Goal: Transaction & Acquisition: Obtain resource

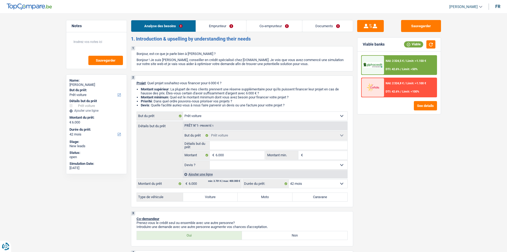
select select "car"
select select "42"
select select "car"
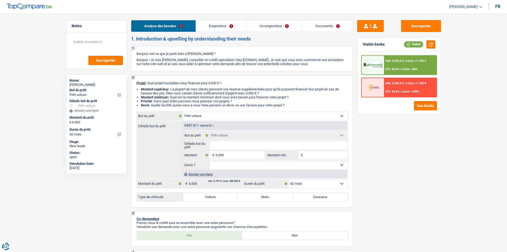
select select "42"
select select "mutuality"
select select "mutualityIndemnity"
select select "parttimeSelfemployed"
select select "disabilityPension"
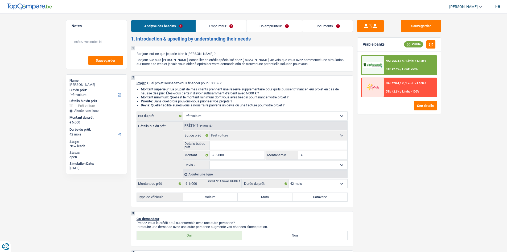
select select "rents"
select select "creditConsolidation"
select select "120"
select select "car"
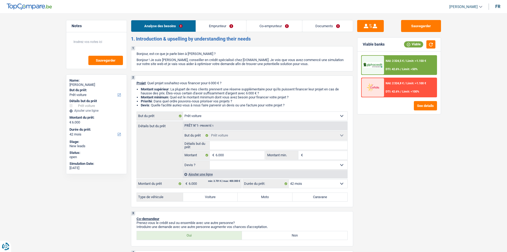
select select "42"
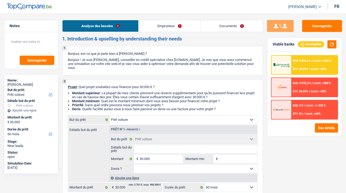
select select "car"
select select "60"
select select "car"
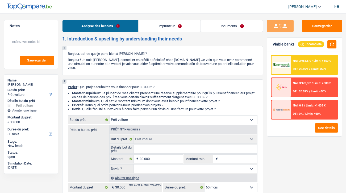
select select "60"
select select "independent"
select select "netSalary"
select select "rents"
select select "car"
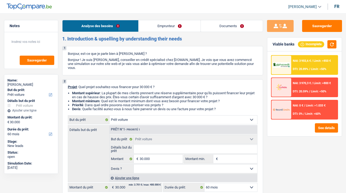
select select "car"
select select "60"
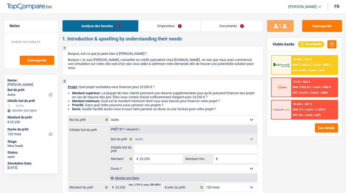
select select "other"
select select "120"
select select "other"
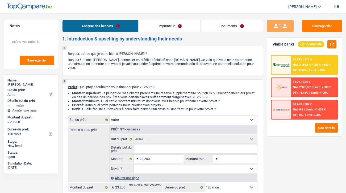
select select "120"
select select "independent"
select select "netSalary"
select select "liveWithParents"
select select "other"
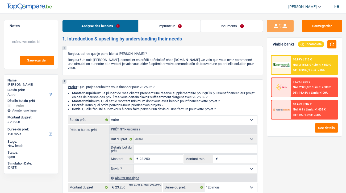
select select "other"
select select "120"
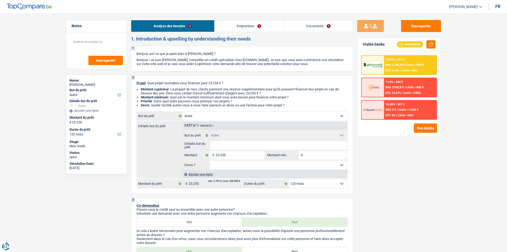
click at [269, 24] on link "Emprunteur" at bounding box center [249, 25] width 69 height 11
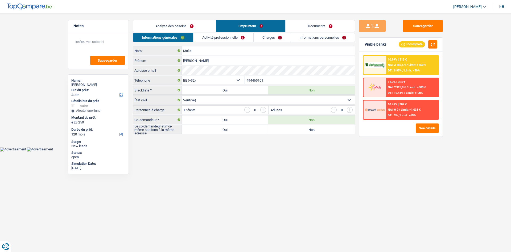
click at [233, 37] on link "Activité professionnelle" at bounding box center [224, 37] width 60 height 9
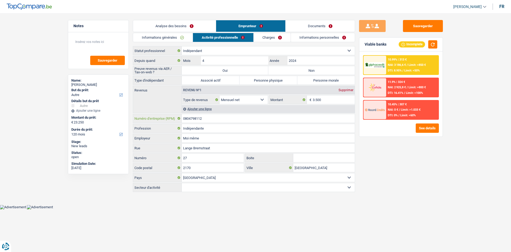
drag, startPoint x: 214, startPoint y: 117, endPoint x: 124, endPoint y: 130, distance: 91.4
click at [124, 130] on div "Notes Sauvegarder Name: Martine Moke But du prêt: Confort maison: meubles, text…" at bounding box center [255, 106] width 383 height 173
drag, startPoint x: 182, startPoint y: 25, endPoint x: 257, endPoint y: 50, distance: 78.3
click at [182, 25] on link "Analyse des besoins" at bounding box center [174, 25] width 83 height 11
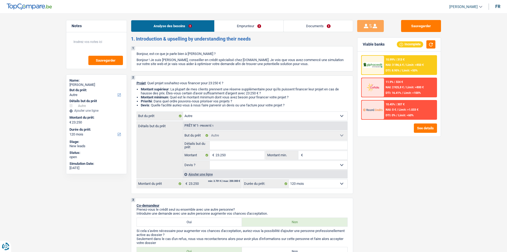
drag, startPoint x: 255, startPoint y: 23, endPoint x: 258, endPoint y: 24, distance: 3.5
click at [255, 24] on link "Emprunteur" at bounding box center [249, 25] width 69 height 11
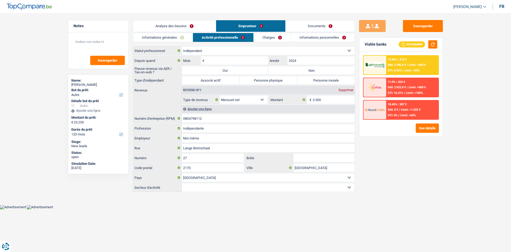
click at [279, 39] on link "Charges" at bounding box center [272, 37] width 37 height 9
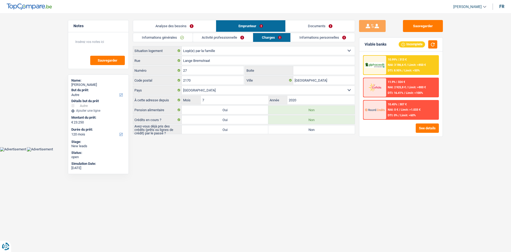
click at [227, 36] on link "Activité professionnelle" at bounding box center [223, 37] width 60 height 9
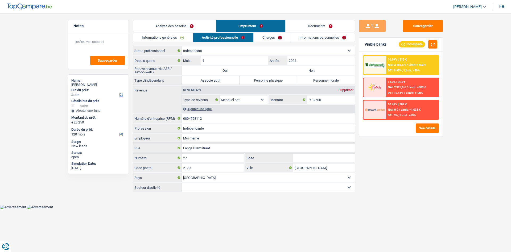
click at [262, 77] on label "Personne physique" at bounding box center [269, 80] width 58 height 9
click at [262, 77] on input "Personne physique" at bounding box center [269, 80] width 58 height 9
radio input "true"
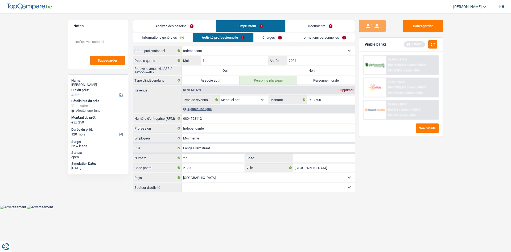
click at [308, 68] on label "Non" at bounding box center [311, 70] width 87 height 9
click at [308, 68] on input "Non" at bounding box center [311, 70] width 87 height 9
radio input "true"
drag, startPoint x: 221, startPoint y: 68, endPoint x: 224, endPoint y: 68, distance: 3.2
click at [221, 68] on label "Oui" at bounding box center [225, 70] width 87 height 9
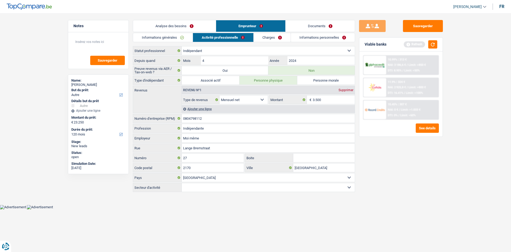
click at [221, 68] on input "Oui" at bounding box center [225, 70] width 87 height 9
radio input "true"
click at [276, 39] on link "Charges" at bounding box center [272, 37] width 37 height 9
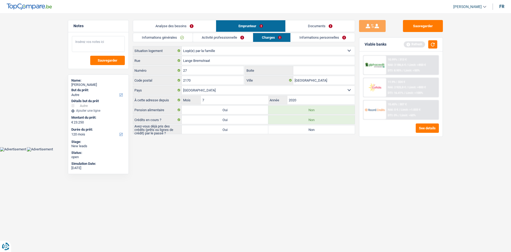
drag, startPoint x: 87, startPoint y: 41, endPoint x: 128, endPoint y: 49, distance: 41.5
click at [87, 41] on textarea at bounding box center [98, 44] width 53 height 16
type textarea "Loger chez sa fille"
click at [251, 151] on html "Vous avez le contrôle de vos données Nous utilisons des cookies, tout comme nos…" at bounding box center [255, 75] width 511 height 151
click at [247, 38] on link "Activité professionnelle" at bounding box center [223, 37] width 60 height 9
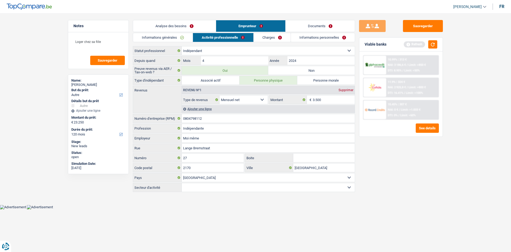
click at [311, 25] on link "Documents" at bounding box center [320, 25] width 69 height 11
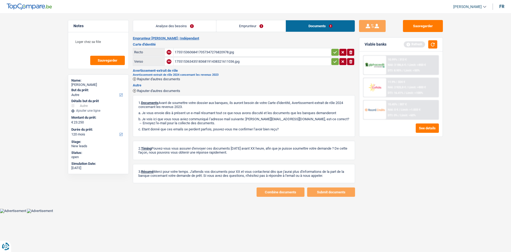
click at [257, 22] on link "Emprunteur" at bounding box center [250, 25] width 69 height 11
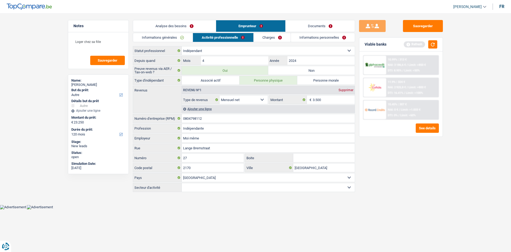
click at [329, 28] on link "Documents" at bounding box center [320, 25] width 69 height 11
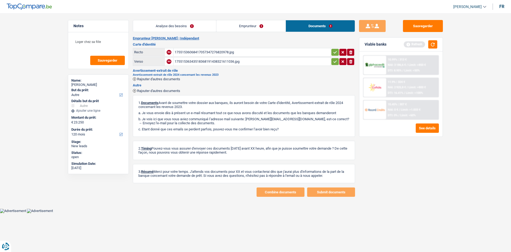
click at [255, 24] on link "Emprunteur" at bounding box center [250, 25] width 69 height 11
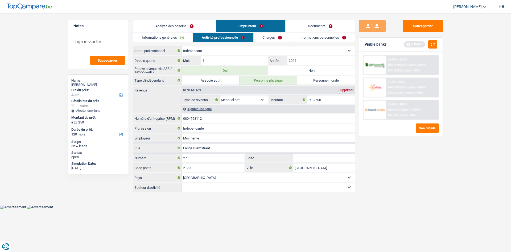
click at [262, 36] on link "Charges" at bounding box center [272, 37] width 37 height 9
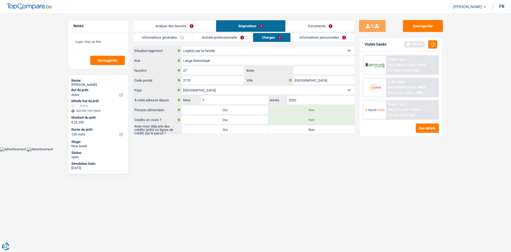
click at [332, 38] on link "Informations personnelles" at bounding box center [323, 37] width 64 height 9
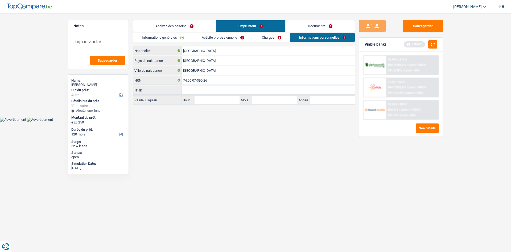
click at [282, 39] on link "Charges" at bounding box center [271, 37] width 37 height 9
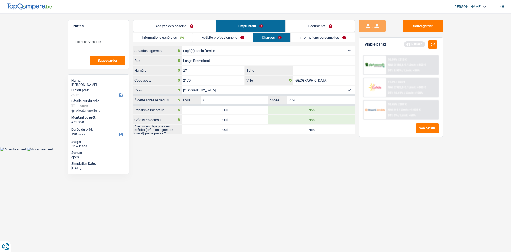
click at [176, 38] on link "Informations générales" at bounding box center [163, 37] width 60 height 9
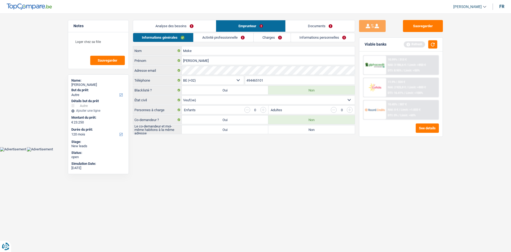
click at [184, 29] on link "Analyse des besoins" at bounding box center [174, 25] width 83 height 11
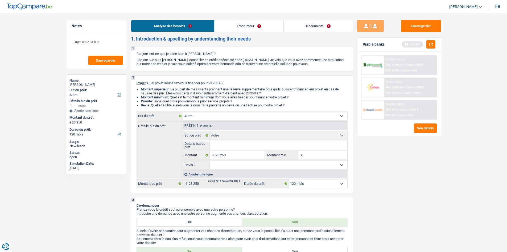
click at [238, 22] on link "Emprunteur" at bounding box center [249, 25] width 69 height 11
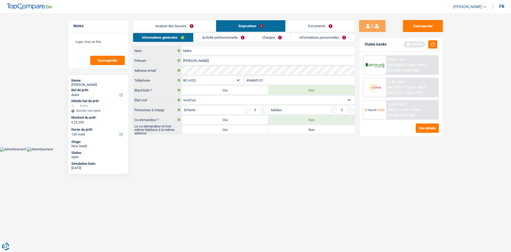
click at [243, 38] on link "Activité professionnelle" at bounding box center [224, 37] width 60 height 9
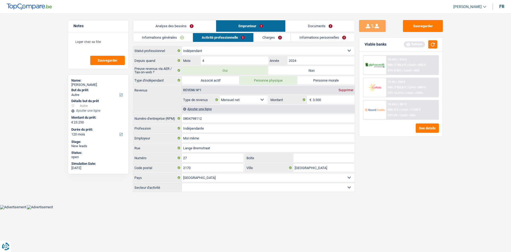
click at [275, 38] on link "Charges" at bounding box center [272, 37] width 37 height 9
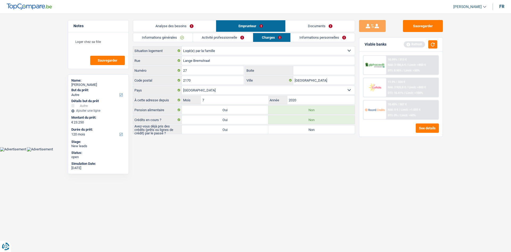
drag, startPoint x: 317, startPoint y: 35, endPoint x: 289, endPoint y: 35, distance: 28.0
click at [316, 35] on link "Informations personnelles" at bounding box center [323, 37] width 64 height 9
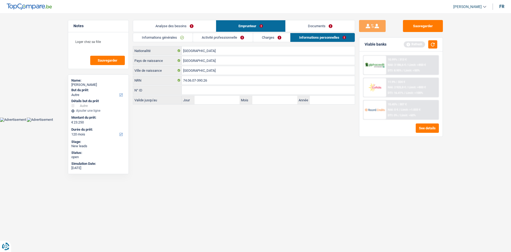
click at [181, 23] on link "Analyse des besoins" at bounding box center [174, 25] width 83 height 11
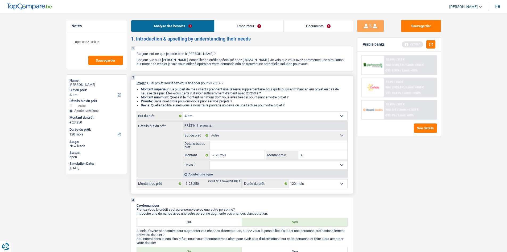
click at [230, 118] on select "Confort maison: meubles, textile, peinture, électroménager, outillage non-profe…" at bounding box center [265, 116] width 164 height 9
select select "household"
click at [183, 112] on select "Confort maison: meubles, textile, peinture, électroménager, outillage non-profe…" at bounding box center [265, 116] width 164 height 9
select select "household"
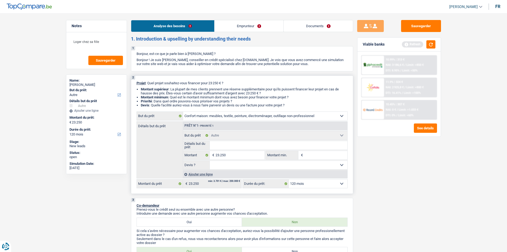
select select "household"
select select "other"
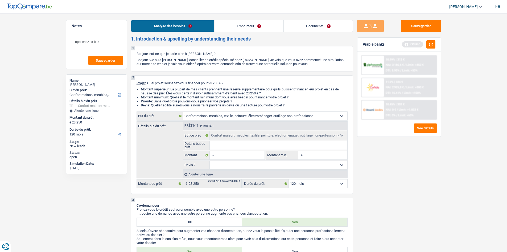
select select "other"
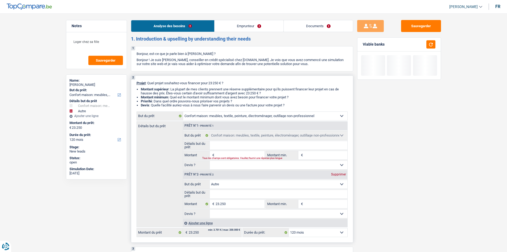
click at [342, 174] on div "Supprimer" at bounding box center [339, 174] width 18 height 3
type input "0"
select select
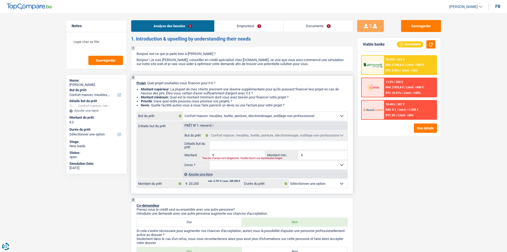
click at [235, 153] on input "Montant" at bounding box center [240, 155] width 49 height 9
type input "1"
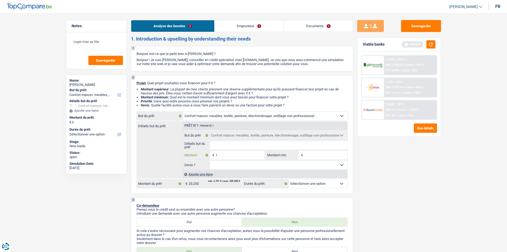
type input "15"
type input "150"
type input "15.000"
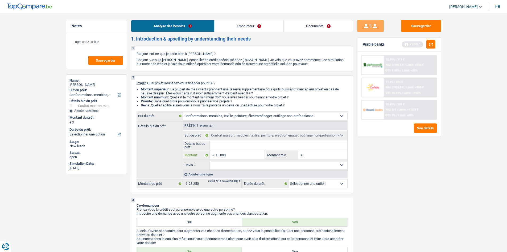
type input "15.000"
type input "150.000"
type input "15.000"
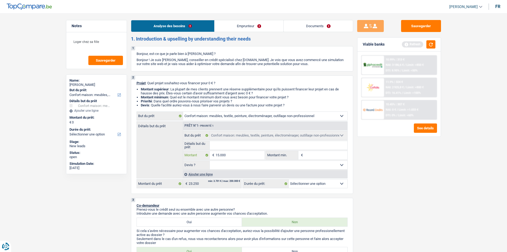
type input "15.000"
click at [346, 180] on div "Sauvegarder Viable banks Refresh 10.99% | 313 € NAI: 3 186,6 € / Limit: >850 € …" at bounding box center [399, 131] width 92 height 222
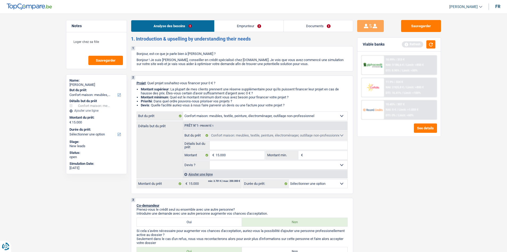
select select "60"
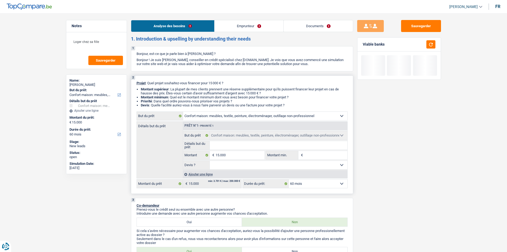
click at [207, 174] on div "Ajouter une ligne" at bounding box center [265, 174] width 165 height 8
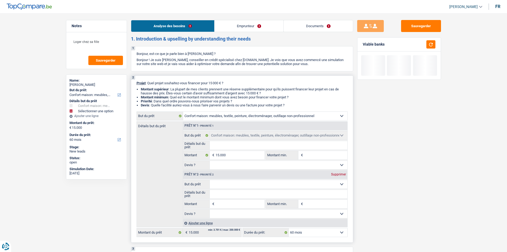
click at [255, 183] on select "Confort maison: meubles, textile, peinture, électroménager, outillage non-profe…" at bounding box center [279, 184] width 138 height 9
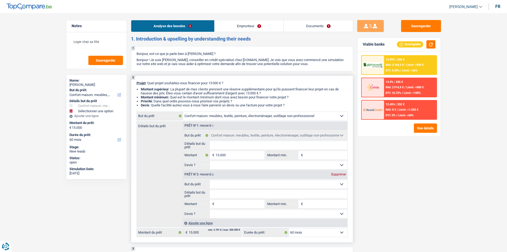
select select "tech"
click at [210, 180] on select "Confort maison: meubles, textile, peinture, électroménager, outillage non-profe…" at bounding box center [279, 184] width 138 height 9
select select "tech"
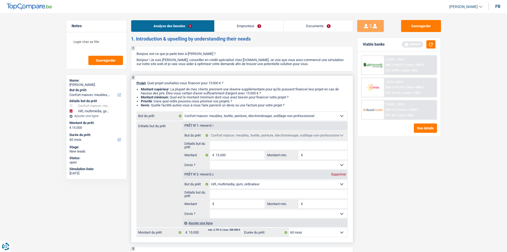
click at [231, 193] on input "Montant" at bounding box center [240, 203] width 49 height 9
type input "7"
type input "72"
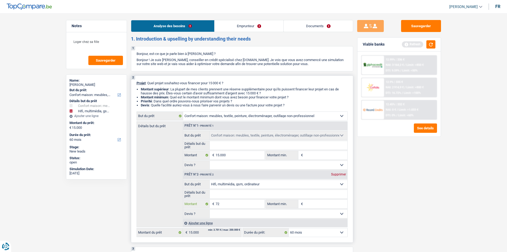
type input "725"
type input "7.250"
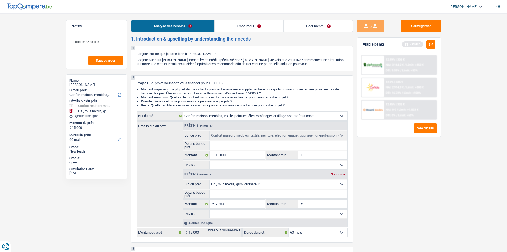
type input "22.250"
select select "120"
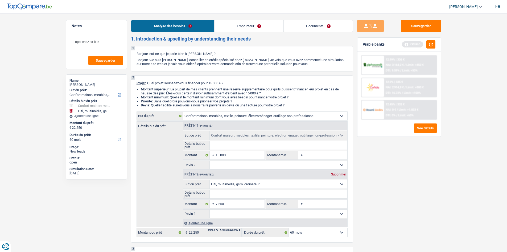
select select "120"
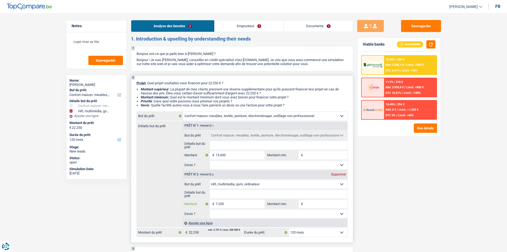
click at [218, 193] on input "7.250" at bounding box center [240, 203] width 49 height 9
type input "250"
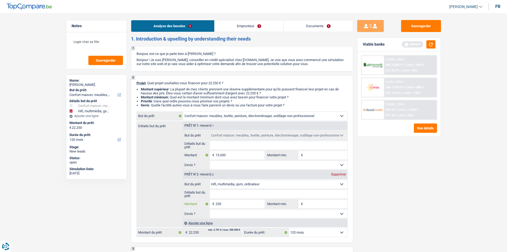
type input "8.250"
type input "23.250"
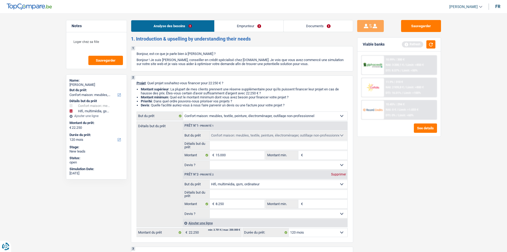
type input "23.250"
drag, startPoint x: 466, startPoint y: 184, endPoint x: 465, endPoint y: 177, distance: 6.4
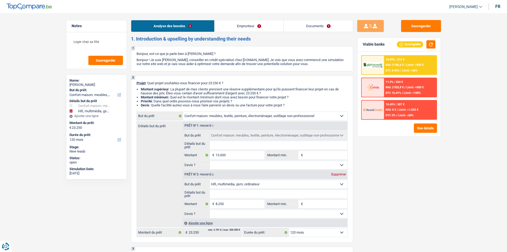
click at [253, 28] on link "Emprunteur" at bounding box center [249, 25] width 69 height 11
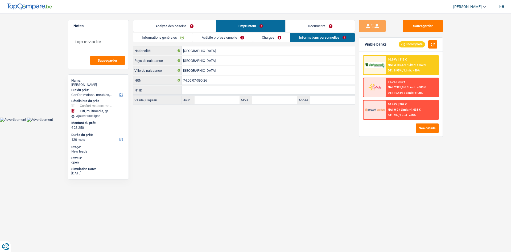
click at [278, 41] on link "Charges" at bounding box center [271, 37] width 37 height 9
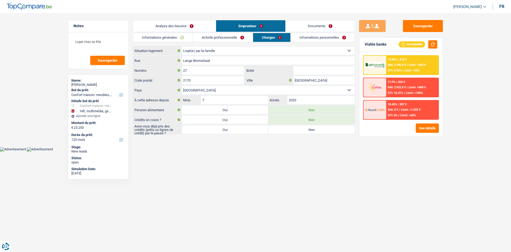
click at [237, 42] on link "Activité professionnelle" at bounding box center [223, 37] width 60 height 9
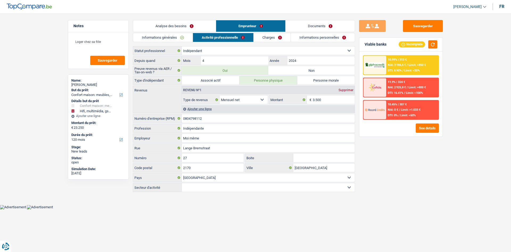
click at [180, 39] on link "Informations générales" at bounding box center [163, 37] width 60 height 9
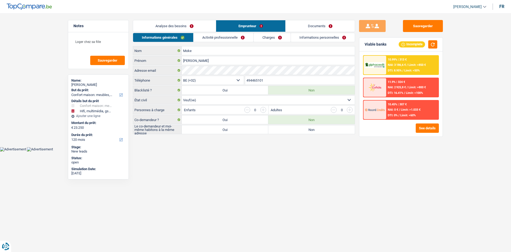
click at [197, 24] on link "Analyse des besoins" at bounding box center [174, 25] width 83 height 11
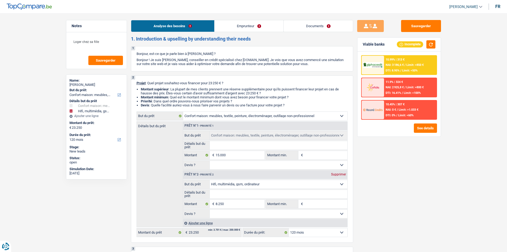
click at [240, 25] on link "Emprunteur" at bounding box center [249, 25] width 69 height 11
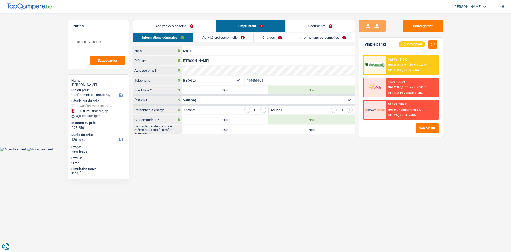
drag, startPoint x: 199, startPoint y: 28, endPoint x: 206, endPoint y: 32, distance: 7.7
click at [199, 28] on link "Analyse des besoins" at bounding box center [174, 25] width 83 height 11
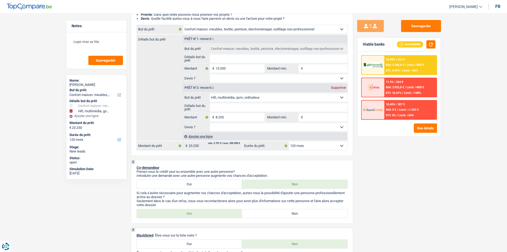
scroll to position [133, 0]
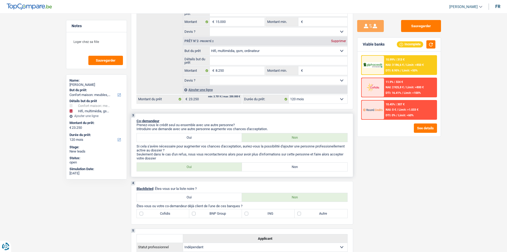
click at [330, 166] on label "Non" at bounding box center [294, 166] width 105 height 9
click at [330, 166] on input "Non" at bounding box center [294, 166] width 105 height 9
radio input "true"
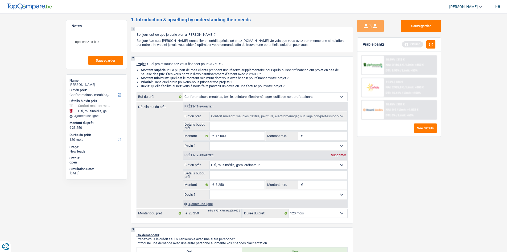
scroll to position [0, 0]
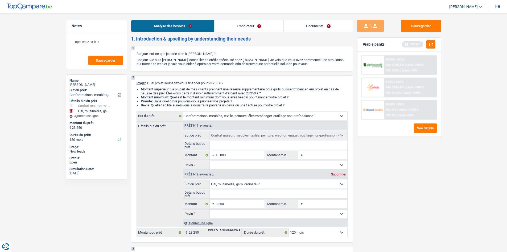
click at [242, 28] on link "Emprunteur" at bounding box center [249, 25] width 69 height 11
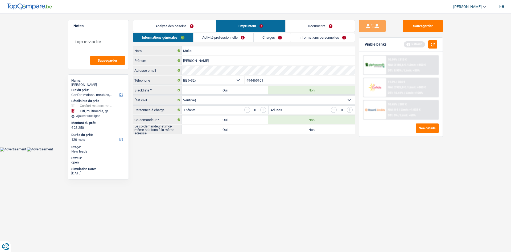
click at [290, 129] on label "Non" at bounding box center [311, 129] width 87 height 9
click at [290, 129] on input "Non" at bounding box center [311, 129] width 87 height 9
radio input "true"
click at [225, 37] on link "Activité professionnelle" at bounding box center [224, 37] width 60 height 9
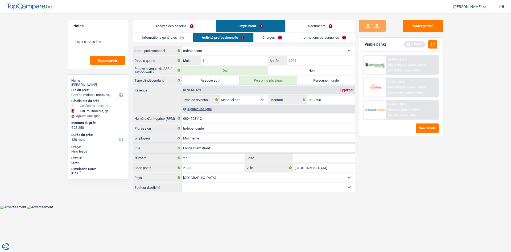
click at [270, 40] on link "Charges" at bounding box center [272, 37] width 37 height 9
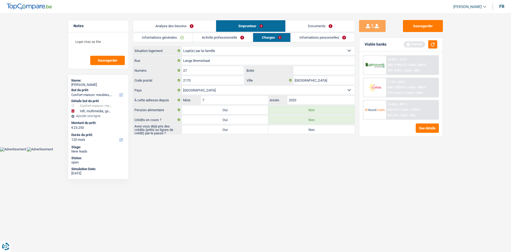
drag, startPoint x: 312, startPoint y: 130, endPoint x: 318, endPoint y: 128, distance: 7.1
click at [311, 131] on label "Non" at bounding box center [311, 129] width 87 height 9
click at [311, 131] on input "Non" at bounding box center [311, 129] width 87 height 9
radio input "true"
click at [308, 41] on link "Informations personnelles" at bounding box center [323, 37] width 64 height 9
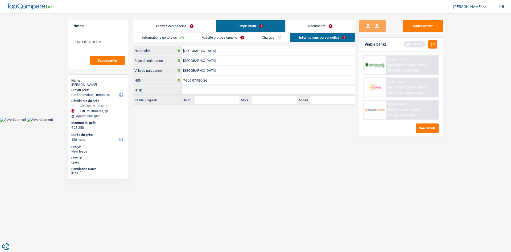
click at [178, 23] on link "Analyse des besoins" at bounding box center [174, 25] width 83 height 11
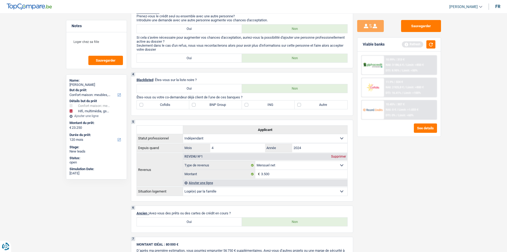
scroll to position [240, 0]
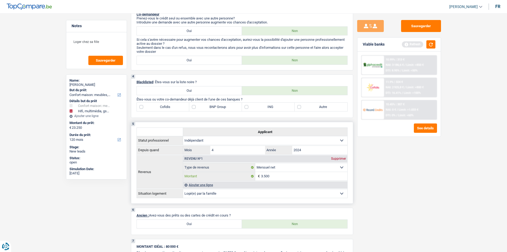
click at [311, 174] on input "3.500" at bounding box center [304, 176] width 86 height 9
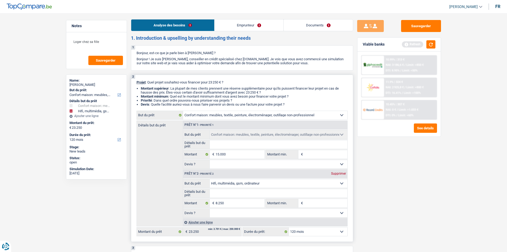
scroll to position [0, 0]
click at [247, 28] on link "Emprunteur" at bounding box center [249, 25] width 69 height 11
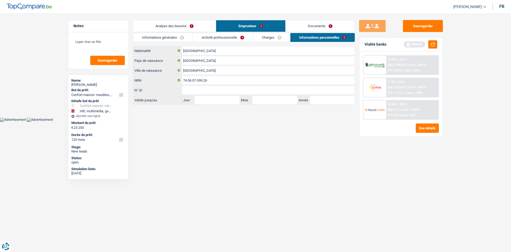
click at [233, 36] on link "Activité professionnelle" at bounding box center [223, 37] width 60 height 9
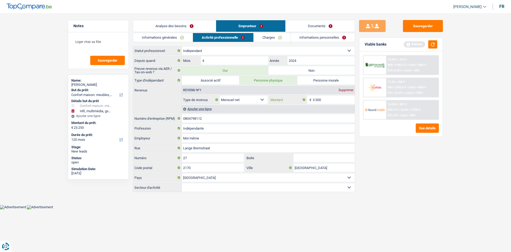
click at [314, 99] on input "3.500" at bounding box center [334, 99] width 42 height 9
click at [337, 99] on input "1.500" at bounding box center [334, 99] width 42 height 9
type input "12"
type input "120"
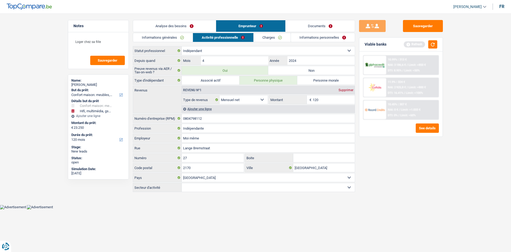
type input "1.200"
click at [346, 186] on div "Sauvegarder Viable banks Refresh 10.99% | 313 € NAI: 3 186,6 € / Limit: >850 € …" at bounding box center [401, 131] width 92 height 222
click at [276, 40] on link "Charges" at bounding box center [272, 37] width 37 height 9
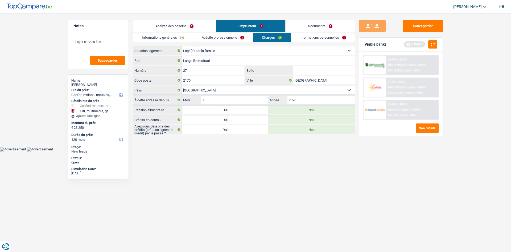
click at [309, 42] on link "Informations personnelles" at bounding box center [323, 37] width 64 height 9
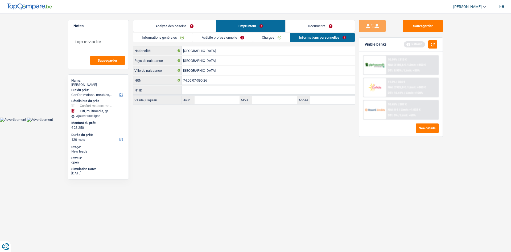
click at [163, 41] on link "Informations générales" at bounding box center [163, 37] width 60 height 9
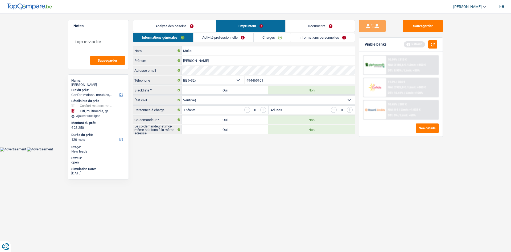
click at [179, 29] on link "Analyse des besoins" at bounding box center [174, 25] width 83 height 11
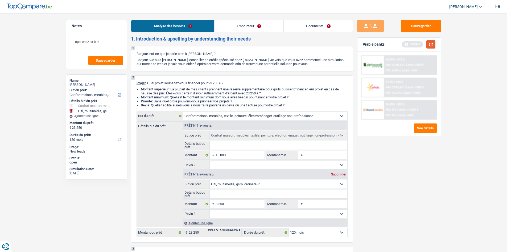
click at [346, 47] on button "button" at bounding box center [430, 44] width 9 height 8
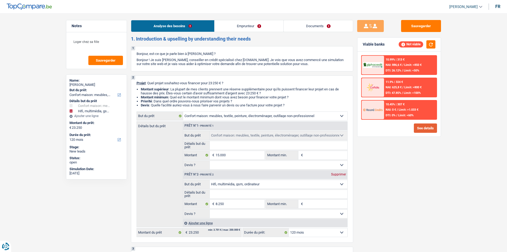
click at [346, 127] on button "See details" at bounding box center [425, 127] width 23 height 9
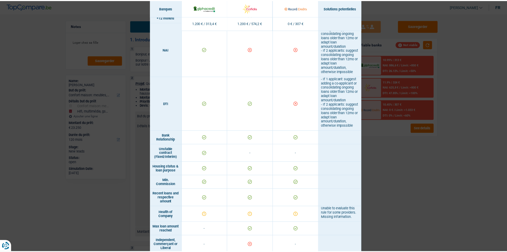
scroll to position [293, 0]
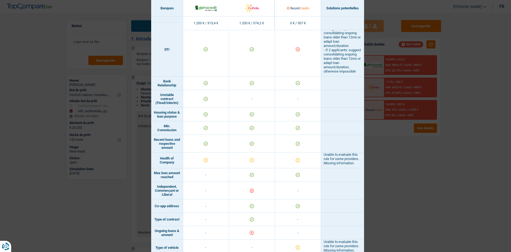
drag, startPoint x: 429, startPoint y: 176, endPoint x: 423, endPoint y: 174, distance: 6.8
click at [346, 177] on div "Banks conditions × Banques Solutions potentielles Revenus / Charges 1.200 € / 3…" at bounding box center [255, 126] width 511 height 252
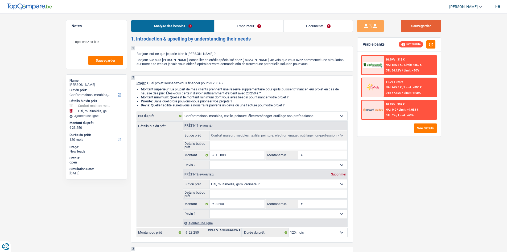
click at [346, 24] on button "Sauvegarder" at bounding box center [421, 26] width 40 height 12
click at [124, 61] on div "Loger chez sa fille Sauvegarder" at bounding box center [96, 50] width 60 height 36
click at [105, 55] on div "Loger chez sa fille Sauvegarder" at bounding box center [96, 50] width 60 height 36
click at [116, 62] on button "Sauvegarder" at bounding box center [105, 60] width 35 height 9
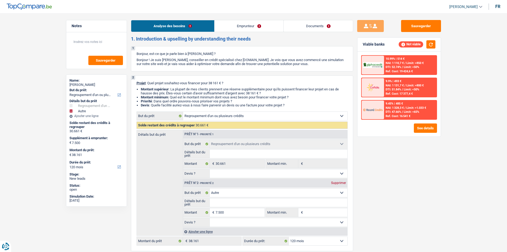
select select "refinancing"
select select "other"
select select "120"
select select "refinancing"
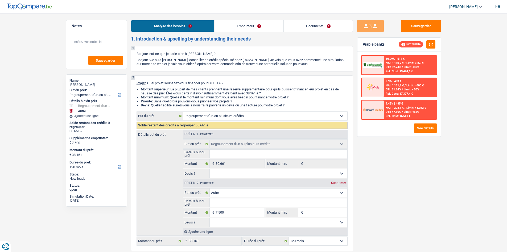
select select "refinancing"
select select "other"
select select "120"
select select "worker"
select select "netSalary"
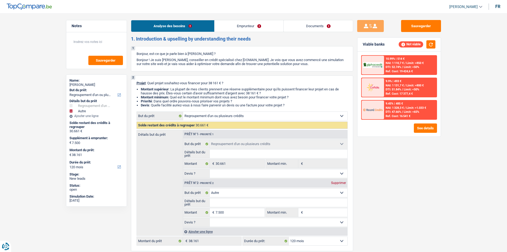
select select "rents"
select select "carLoan"
select select "72"
select select "personalLoan"
select select "familyEvent"
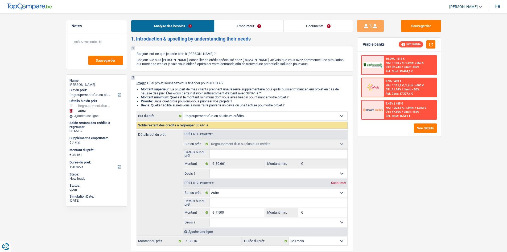
select select "36"
select select "personalSale"
select select "24"
select select "personalLoan"
select select "other"
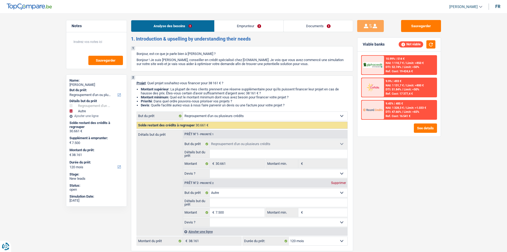
select select "30"
select select "refinancing"
select select "other"
select select "120"
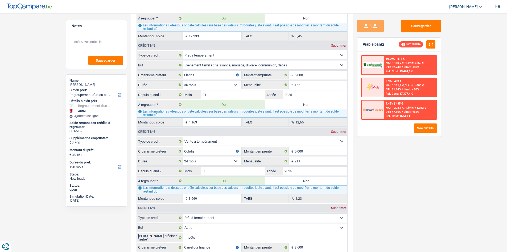
scroll to position [479, 0]
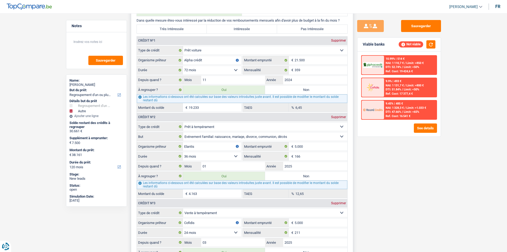
click at [223, 74] on select "12 mois 18 mois 24 mois 30 mois 36 mois 42 mois 48 mois 60 mois 72 mois 84 mois…" at bounding box center [212, 70] width 59 height 9
click at [302, 79] on input "2024" at bounding box center [315, 80] width 64 height 9
click at [204, 108] on input "19.233" at bounding box center [215, 107] width 53 height 9
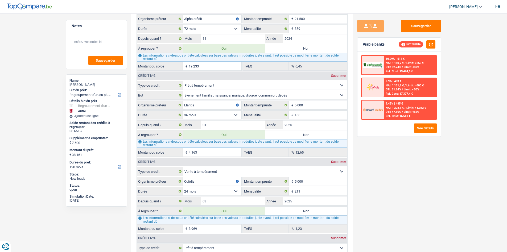
scroll to position [532, 0]
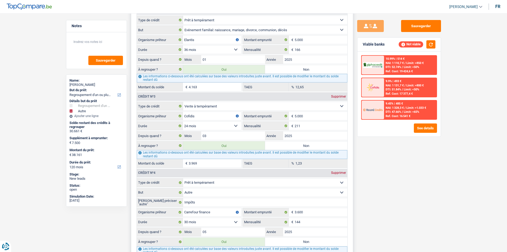
click at [211, 86] on input "4.163" at bounding box center [215, 87] width 53 height 9
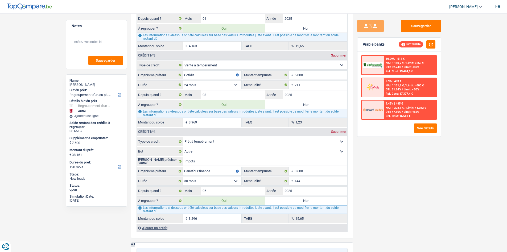
scroll to position [666, 0]
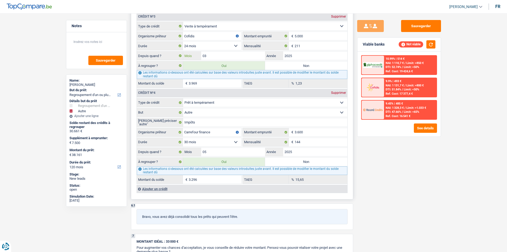
click at [250, 55] on input "03" at bounding box center [233, 55] width 64 height 9
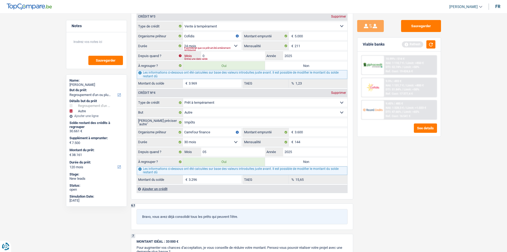
type input "02"
type input "37.954"
select select "144"
type input "30.454"
type input "37.954"
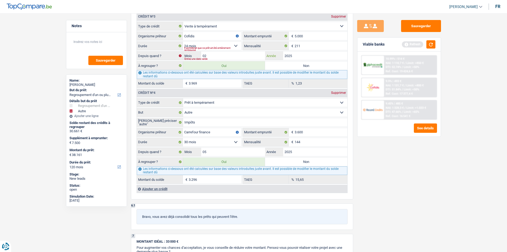
select select "144"
type input "3.762"
type input "30.454"
type input "37.954"
select select "144"
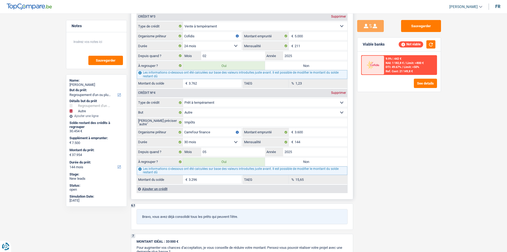
click at [200, 118] on fieldset "Carte ou ouverture de crédit Prêt hypothécaire Vente à tempérament Prêt à tempé…" at bounding box center [242, 141] width 211 height 86
click at [200, 118] on input "Impôts" at bounding box center [265, 122] width 164 height 9
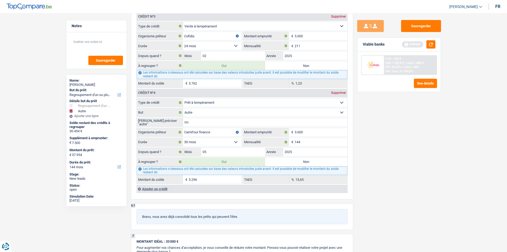
type input "I"
type input "peronnel"
drag, startPoint x: 400, startPoint y: 161, endPoint x: 381, endPoint y: 166, distance: 19.8
click at [400, 161] on div "Sauvegarder Viable banks Refresh 9.9% | 442 € NAI: 1 182,8 € / Limit: >800 € DT…" at bounding box center [399, 131] width 92 height 222
click at [317, 162] on label "Non" at bounding box center [306, 161] width 82 height 9
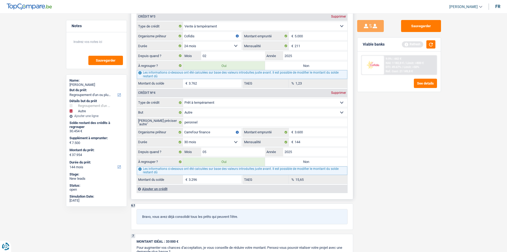
click at [317, 162] on input "Non" at bounding box center [306, 161] width 82 height 9
radio input "true"
type input "34.658"
select select "120"
type input "27.158"
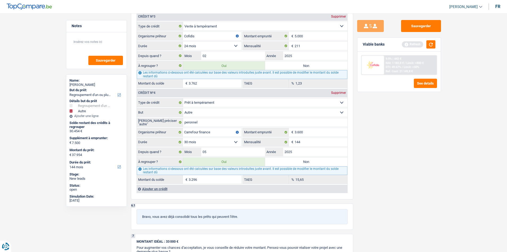
type input "34.658"
select select "120"
radio input "false"
type input "27.158"
type input "34.658"
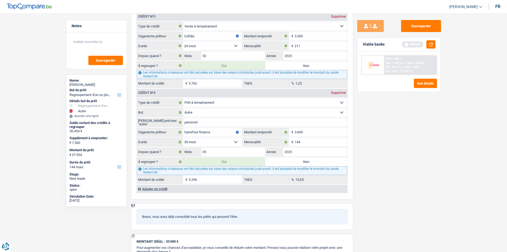
select select "120"
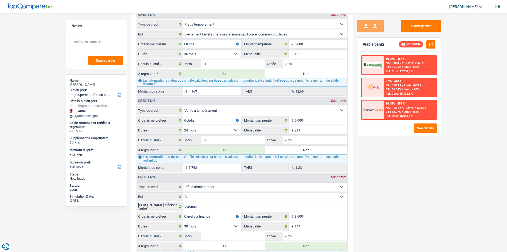
scroll to position [639, 0]
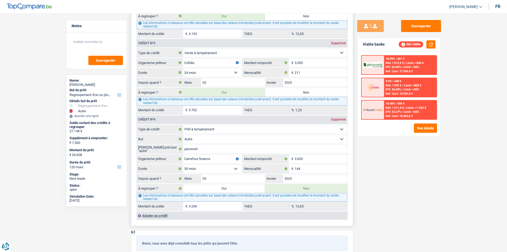
click at [209, 207] on input "3.296" at bounding box center [215, 206] width 53 height 9
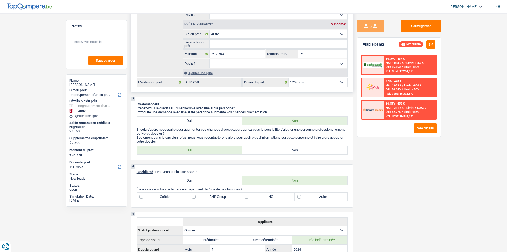
scroll to position [80, 0]
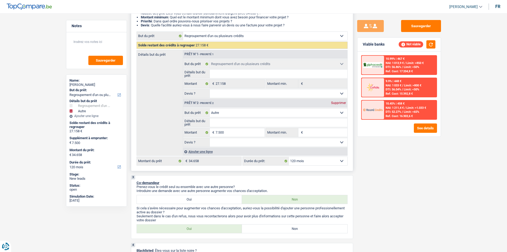
click at [337, 101] on div "Supprimer" at bounding box center [339, 102] width 18 height 3
type input "0"
type input "27.158"
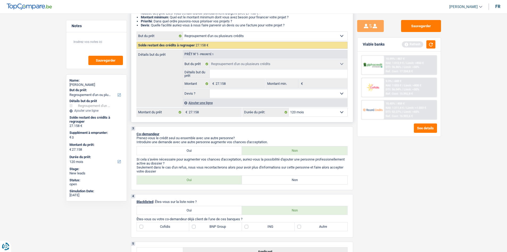
click at [210, 101] on div "Ajouter une ligne" at bounding box center [265, 103] width 165 height 8
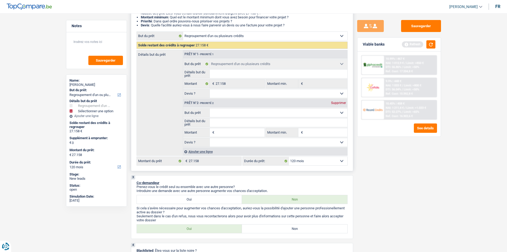
click at [228, 108] on select "Confort maison: meubles, textile, peinture, électroménager, outillage non-profe…" at bounding box center [279, 112] width 138 height 9
select select "tech"
click at [210, 108] on select "Confort maison: meubles, textile, peinture, électroménager, outillage non-profe…" at bounding box center [279, 112] width 138 height 9
select select "tech"
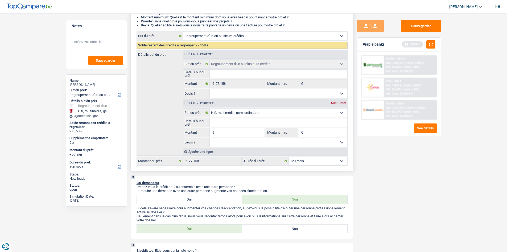
click at [228, 132] on input "Montant" at bounding box center [240, 132] width 49 height 9
type input "3"
type input "33"
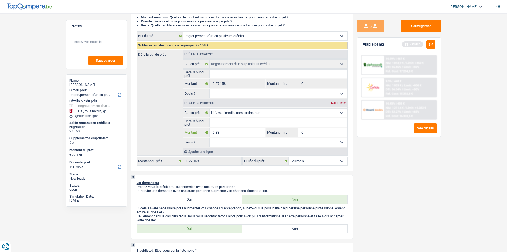
type input "3"
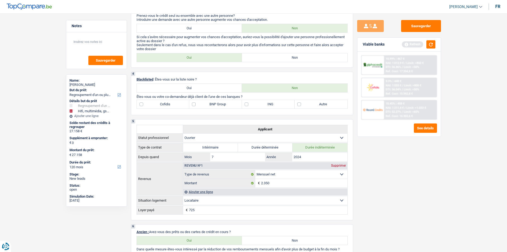
scroll to position [133, 0]
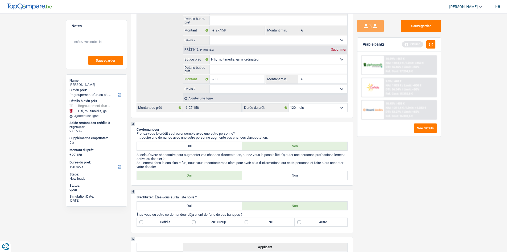
type input "33"
type input "330"
type input "3.300"
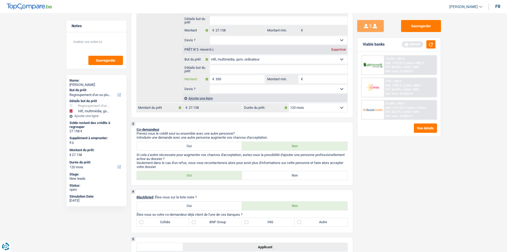
type input "3.300"
type input "30.458"
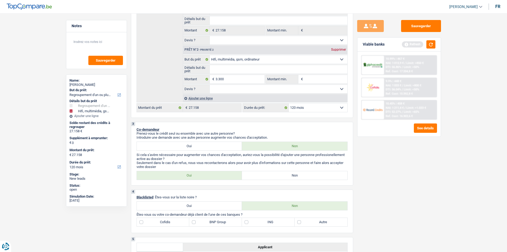
type input "30.458"
click at [418, 140] on div "Sauvegarder Viable banks Refresh 10.99% | 467 € NAI: 1 013,9 € / Limit: >850 € …" at bounding box center [399, 131] width 92 height 222
click at [204, 95] on div "Ajouter une ligne" at bounding box center [265, 98] width 165 height 8
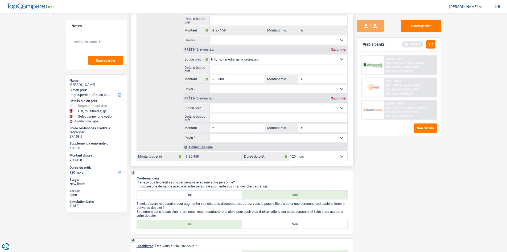
click at [234, 107] on select "Confort maison: meubles, textile, peinture, électroménager, outillage non-profe…" at bounding box center [279, 108] width 138 height 9
select select "household"
click at [210, 104] on select "Confort maison: meubles, textile, peinture, électroménager, outillage non-profe…" at bounding box center [279, 108] width 138 height 9
select select "household"
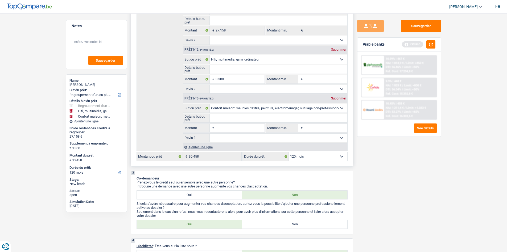
click at [227, 125] on input "Montant" at bounding box center [240, 128] width 49 height 9
type input "4"
type input "40"
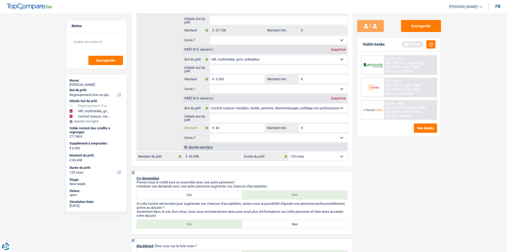
type input "400"
type input "4.000"
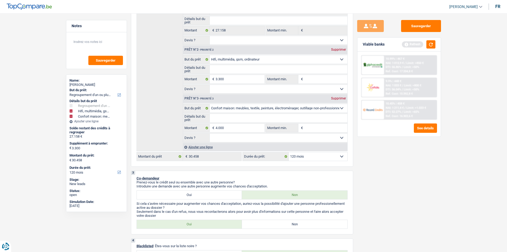
type input "7.300"
type input "34.458"
drag, startPoint x: 346, startPoint y: 169, endPoint x: 345, endPoint y: 174, distance: 5.1
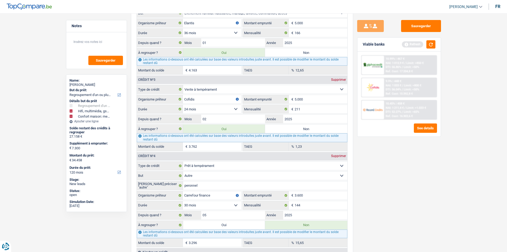
scroll to position [692, 0]
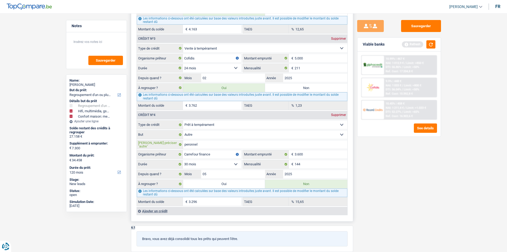
click at [191, 145] on input "peronnel" at bounding box center [265, 144] width 164 height 9
click at [190, 144] on input "peronnel" at bounding box center [265, 144] width 164 height 9
type input "personnel"
click at [431, 167] on div "Sauvegarder Viable banks Refresh 10.99% | 467 € NAI: 1 013,9 € / Limit: >850 € …" at bounding box center [399, 131] width 92 height 222
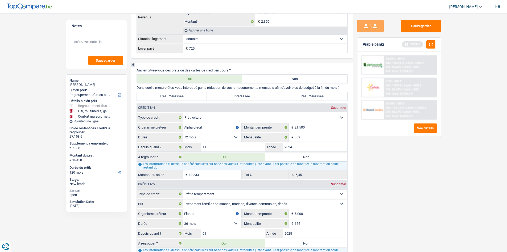
scroll to position [346, 0]
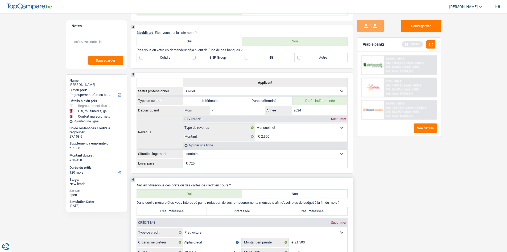
drag, startPoint x: 169, startPoint y: 207, endPoint x: 208, endPoint y: 195, distance: 40.9
click at [169, 207] on label "Très Intéressée" at bounding box center [172, 211] width 70 height 9
click at [169, 207] on input "Très Intéressée" at bounding box center [172, 211] width 70 height 9
radio input "true"
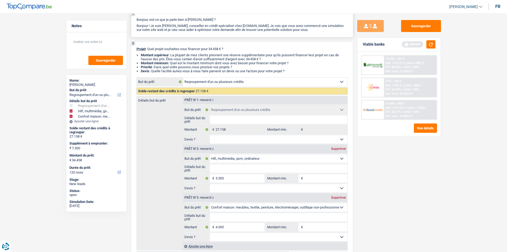
scroll to position [0, 0]
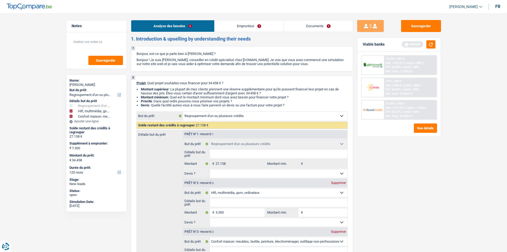
click at [233, 24] on link "Emprunteur" at bounding box center [249, 25] width 69 height 11
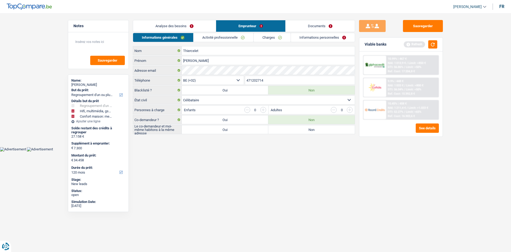
click at [298, 131] on label "Non" at bounding box center [311, 129] width 87 height 9
click at [298, 131] on input "Non" at bounding box center [311, 129] width 87 height 9
radio input "true"
click at [220, 35] on link "Activité professionnelle" at bounding box center [224, 37] width 60 height 9
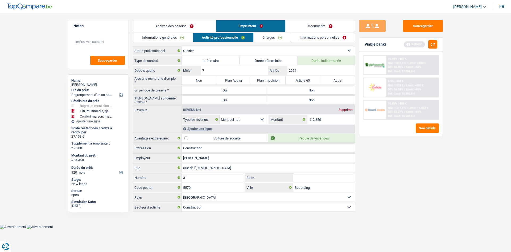
click at [181, 20] on li "Analyse des besoins" at bounding box center [174, 26] width 83 height 12
click at [180, 20] on link "Analyse des besoins" at bounding box center [174, 25] width 83 height 11
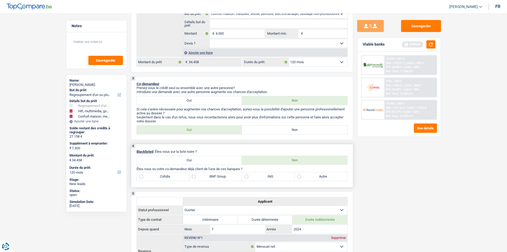
scroll to position [266, 0]
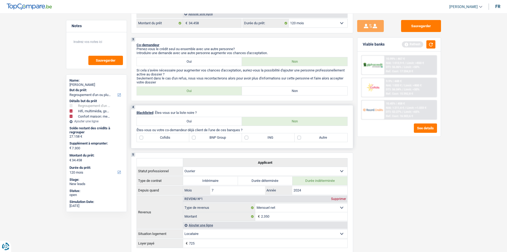
drag, startPoint x: 217, startPoint y: 90, endPoint x: 311, endPoint y: 108, distance: 95.7
click at [217, 89] on label "Oui" at bounding box center [189, 91] width 105 height 9
click at [217, 89] on input "Oui" at bounding box center [189, 91] width 105 height 9
radio input "true"
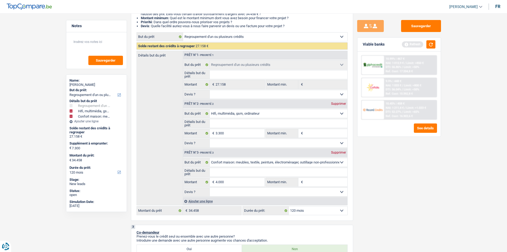
scroll to position [0, 0]
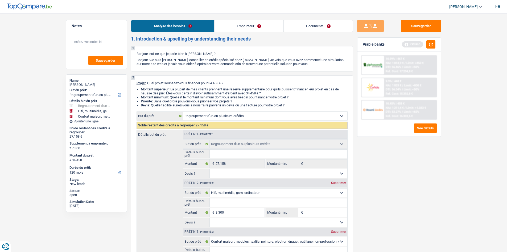
click at [240, 24] on link "Emprunteur" at bounding box center [249, 25] width 69 height 11
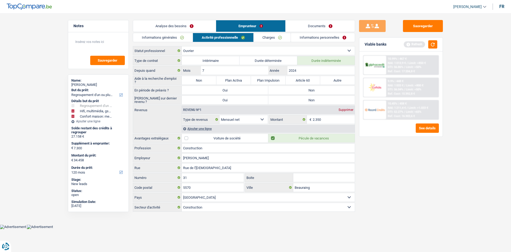
click at [177, 36] on link "Informations générales" at bounding box center [163, 37] width 60 height 9
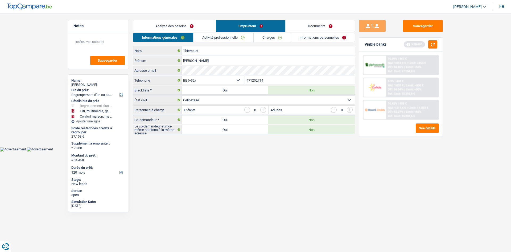
click at [215, 36] on link "Activité professionnelle" at bounding box center [224, 37] width 60 height 9
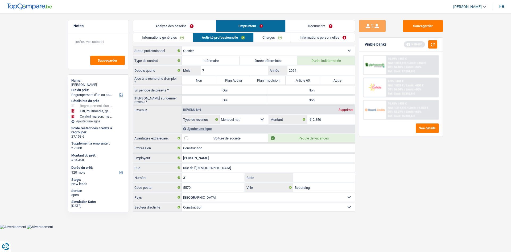
click at [204, 78] on label "Non" at bounding box center [199, 80] width 35 height 9
click at [204, 78] on input "Non" at bounding box center [199, 80] width 35 height 9
radio input "true"
click at [294, 89] on label "Non" at bounding box center [311, 90] width 87 height 9
click at [294, 89] on input "Non" at bounding box center [311, 90] width 87 height 9
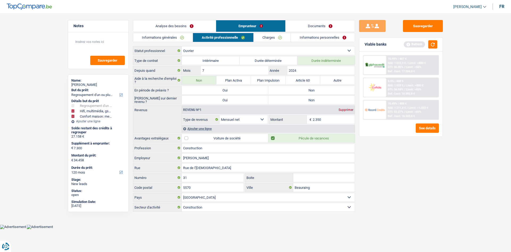
radio input "true"
click at [293, 99] on label "Non" at bounding box center [311, 100] width 87 height 9
click at [293, 99] on input "Non" at bounding box center [311, 100] width 87 height 9
radio input "true"
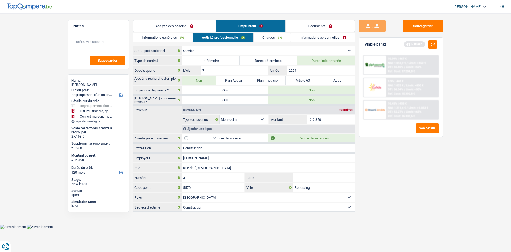
click at [177, 34] on link "Informations générales" at bounding box center [163, 37] width 60 height 9
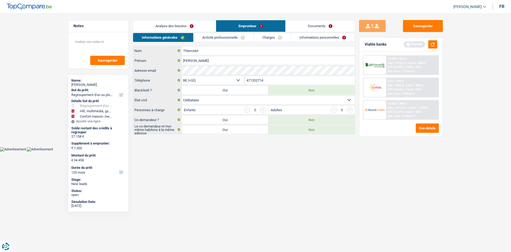
click at [214, 36] on link "Activité professionnelle" at bounding box center [224, 37] width 60 height 9
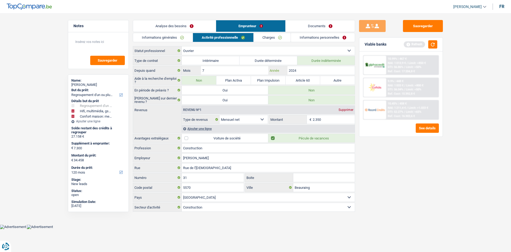
click at [334, 71] on input "2024" at bounding box center [321, 70] width 67 height 9
click at [328, 118] on input "2.350" at bounding box center [334, 119] width 42 height 9
click at [207, 130] on div "Ajouter une ligne" at bounding box center [268, 129] width 173 height 8
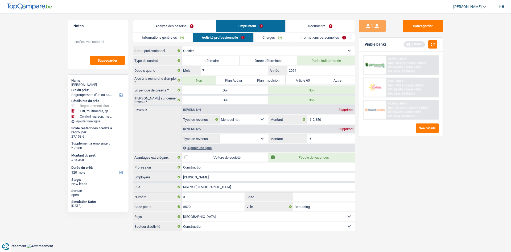
click at [240, 138] on select "Allocation d'handicap Allocations chômage Allocations familiales Chèques repas …" at bounding box center [244, 138] width 48 height 9
select select "mealVouchers"
click at [220, 134] on select "Allocation d'handicap Allocations chômage Allocations familiales Chèques repas …" at bounding box center [244, 138] width 48 height 9
click at [316, 138] on input "Montant par jour" at bounding box center [334, 138] width 42 height 9
click at [350, 129] on div "Supprimer" at bounding box center [346, 128] width 18 height 3
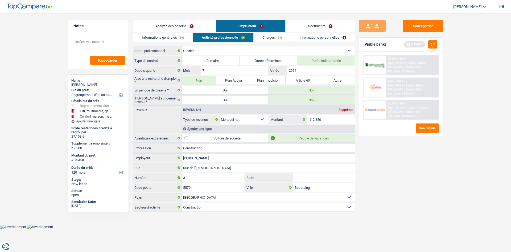
click at [282, 40] on link "Charges" at bounding box center [272, 37] width 37 height 9
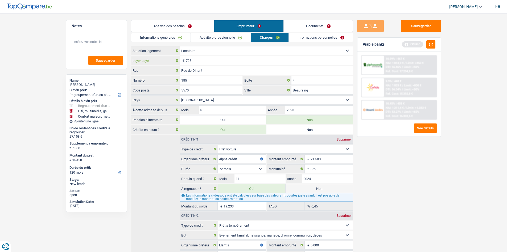
click at [231, 60] on input "725" at bounding box center [269, 60] width 167 height 9
click at [236, 39] on link "Activité professionnelle" at bounding box center [221, 37] width 60 height 9
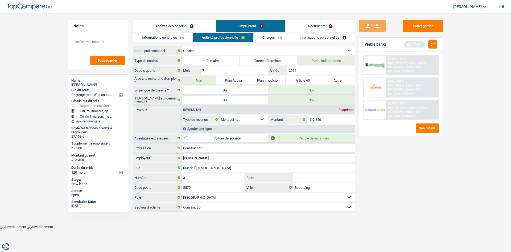
click at [265, 37] on link "Charges" at bounding box center [272, 37] width 37 height 9
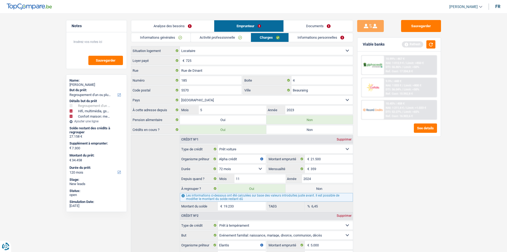
click at [186, 25] on link "Analyse des besoins" at bounding box center [172, 25] width 83 height 11
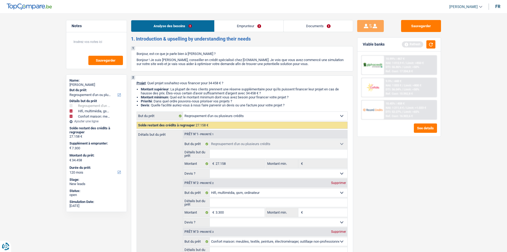
click at [252, 23] on link "Emprunteur" at bounding box center [249, 25] width 69 height 11
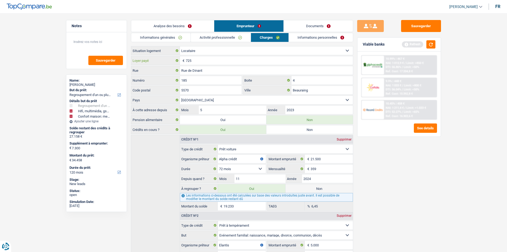
click at [211, 59] on input "725" at bounding box center [269, 60] width 167 height 9
click at [396, 178] on div "Sauvegarder Viable banks Refresh 10.99% | 467 € NAI: 1 013,9 € / Limit: >850 € …" at bounding box center [399, 131] width 92 height 222
click at [324, 39] on link "Informations personnelles" at bounding box center [321, 37] width 64 height 9
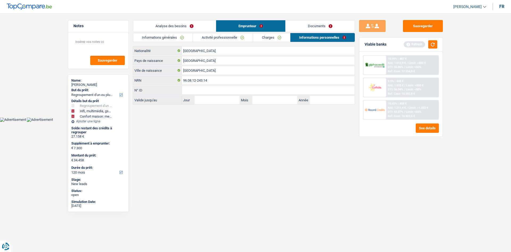
click at [182, 28] on link "Analyse des besoins" at bounding box center [174, 25] width 83 height 11
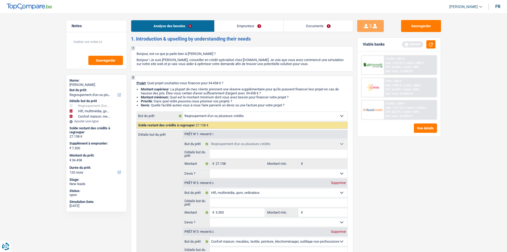
click at [270, 23] on link "Emprunteur" at bounding box center [249, 25] width 69 height 11
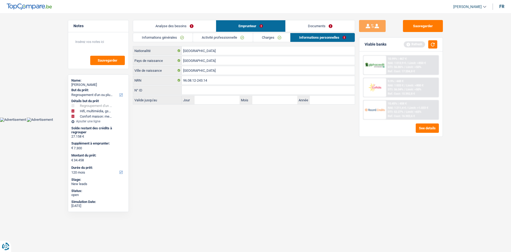
click at [279, 38] on link "Charges" at bounding box center [271, 37] width 37 height 9
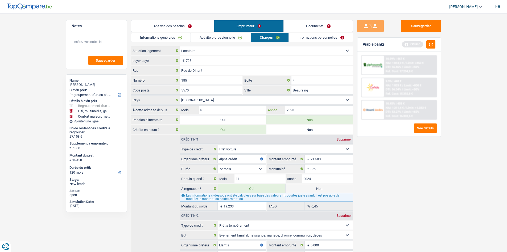
click at [300, 111] on input "2023" at bounding box center [318, 109] width 67 height 9
click at [309, 41] on link "Informations personnelles" at bounding box center [321, 37] width 64 height 9
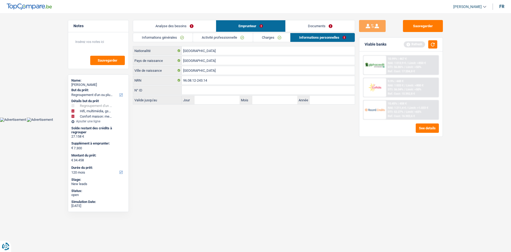
click at [333, 28] on link "Documents" at bounding box center [320, 25] width 69 height 11
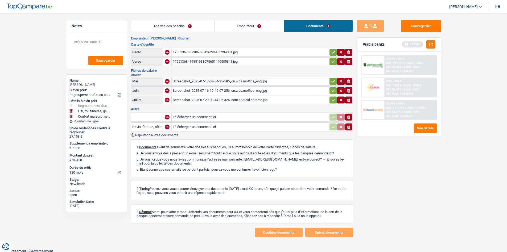
click at [214, 28] on link "Analyse des besoins" at bounding box center [172, 25] width 83 height 11
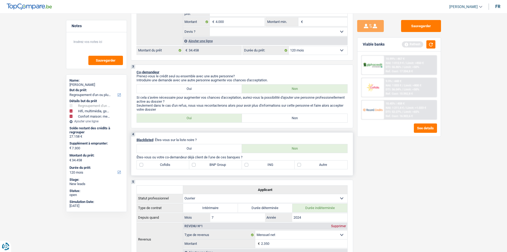
scroll to position [240, 0]
click at [211, 167] on label "BNP Group" at bounding box center [215, 164] width 53 height 9
click at [211, 167] on input "BNP Group" at bounding box center [215, 164] width 53 height 9
checkbox input "true"
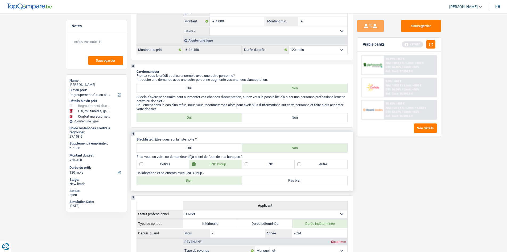
click at [206, 180] on label "Bien" at bounding box center [189, 180] width 105 height 9
click at [206, 180] on input "Bien" at bounding box center [189, 180] width 105 height 9
radio input "true"
click at [169, 165] on label "Cofidis" at bounding box center [163, 164] width 53 height 9
click at [169, 165] on input "Cofidis" at bounding box center [163, 164] width 53 height 9
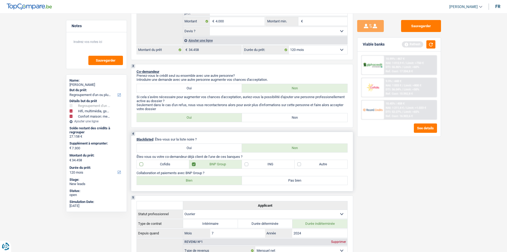
checkbox input "true"
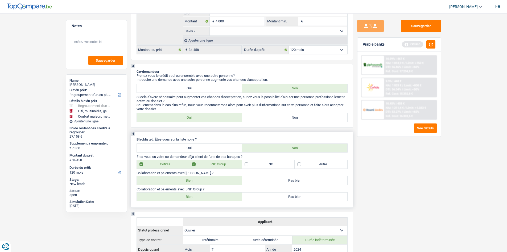
click at [167, 182] on label "Bien" at bounding box center [189, 180] width 105 height 9
click at [167, 182] on input "Bien" at bounding box center [189, 180] width 105 height 9
radio input "true"
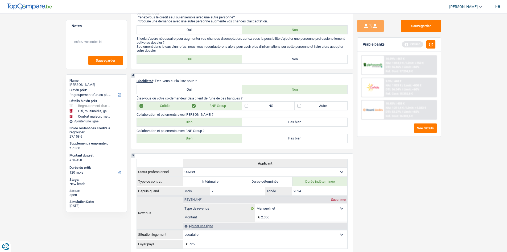
scroll to position [373, 0]
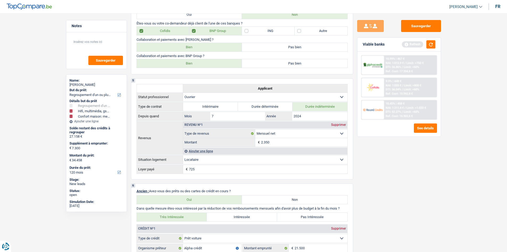
drag, startPoint x: 325, startPoint y: 25, endPoint x: 480, endPoint y: 61, distance: 159.0
click at [325, 25] on div "4 Blacklisted : Êtes-vous sur la liste noire ? Oui Non Êtes-vous ou votre co-de…" at bounding box center [242, 36] width 222 height 76
click at [299, 26] on div "4 Blacklisted : Êtes-vous sur la liste noire ? Oui Non Êtes-vous ou votre co-de…" at bounding box center [242, 36] width 222 height 76
click at [316, 30] on label "Autre" at bounding box center [321, 31] width 53 height 9
click at [316, 30] on input "Autre" at bounding box center [321, 31] width 53 height 9
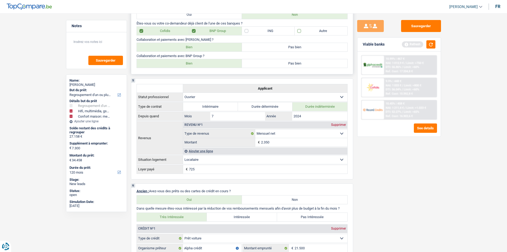
checkbox input "true"
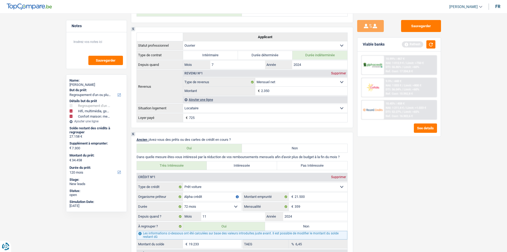
scroll to position [506, 0]
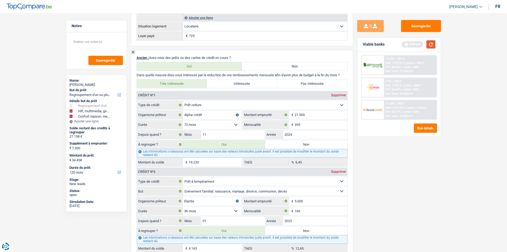
click at [430, 46] on button "button" at bounding box center [430, 44] width 9 height 8
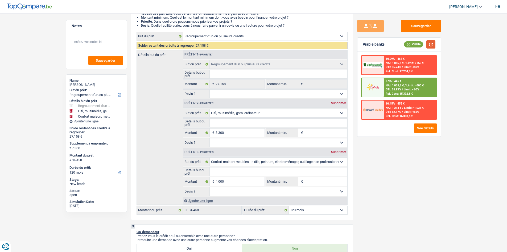
scroll to position [106, 0]
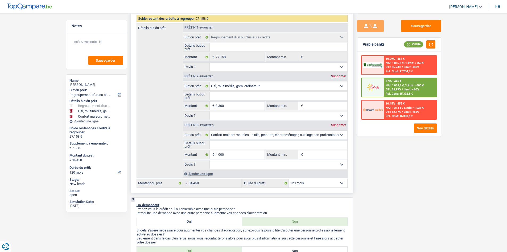
drag, startPoint x: 327, startPoint y: 183, endPoint x: 332, endPoint y: 183, distance: 5.6
click at [327, 183] on select "12 mois 18 mois 24 mois 30 mois 36 mois 42 mois 48 mois 60 mois 72 mois 84 mois…" at bounding box center [318, 183] width 59 height 9
click at [386, 201] on div "Sauvegarder Viable banks Viable 10.99% | 464 € NAI: 1 016,6 € / Limit: >750 € D…" at bounding box center [399, 131] width 92 height 222
click at [214, 174] on div "Ajouter une ligne" at bounding box center [265, 174] width 165 height 8
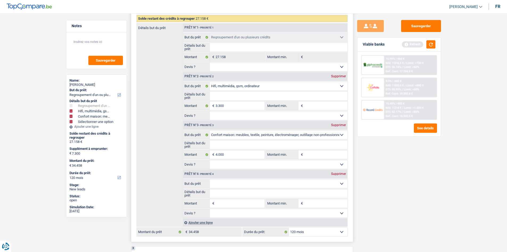
click at [226, 182] on select "Confort maison: meubles, textile, peinture, électroménager, outillage non-profe…" at bounding box center [279, 183] width 138 height 9
select select "tech"
click at [210, 179] on select "Confort maison: meubles, textile, peinture, électroménager, outillage non-profe…" at bounding box center [279, 183] width 138 height 9
select select "tech"
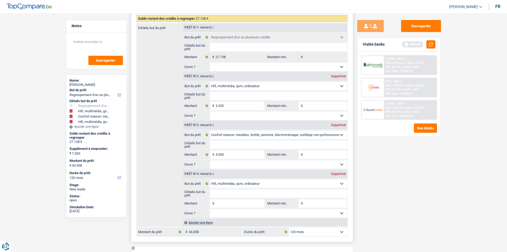
click at [238, 202] on input "Montant" at bounding box center [240, 203] width 49 height 9
type input "1"
type input "10"
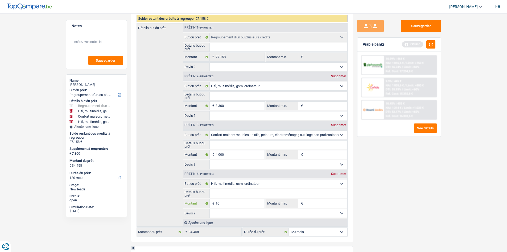
type input "100"
type input "1.000"
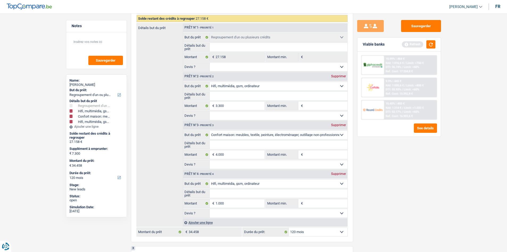
drag, startPoint x: 449, startPoint y: 207, endPoint x: 408, endPoint y: 187, distance: 44.8
type input "8.300"
type input "35.458"
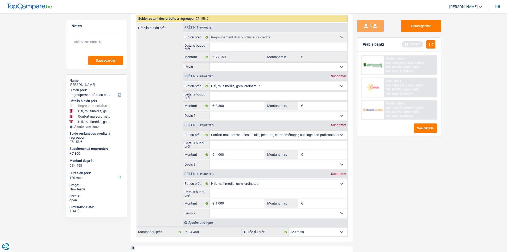
type input "35.458"
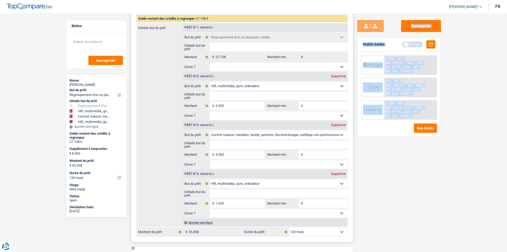
click at [311, 233] on select "12 mois 18 mois 24 mois 30 mois 36 mois 42 mois 48 mois 60 mois 72 mois 84 mois…" at bounding box center [318, 231] width 59 height 9
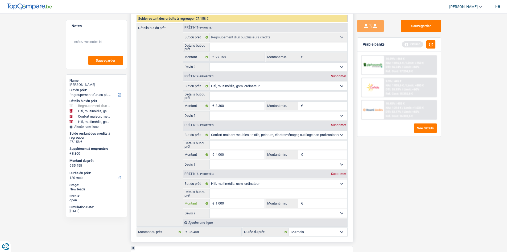
click at [229, 201] on input "1.000" at bounding box center [240, 203] width 49 height 9
type input "100"
type input "10"
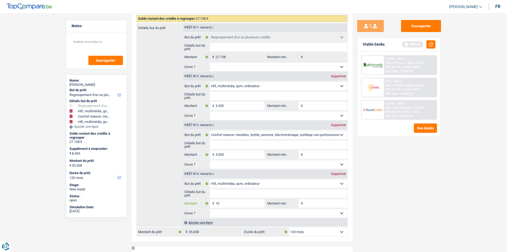
type input "1"
type input "5"
type input "6"
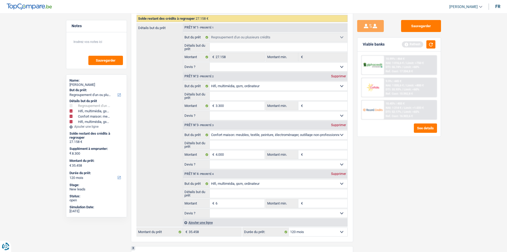
type input "6"
type input "60"
type input "600"
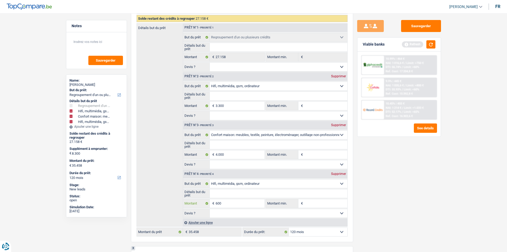
type input "6.000"
click at [421, 222] on div "Sauvegarder Viable banks Refresh 10.99% | 464 € NAI: 1 016,6 € / Limit: >750 € …" at bounding box center [399, 131] width 92 height 222
type input "13.300"
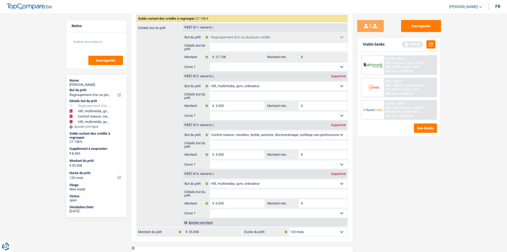
type input "40.458"
select select "144"
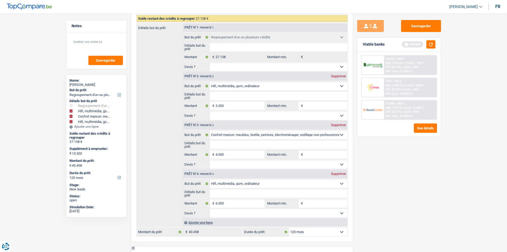
select select "144"
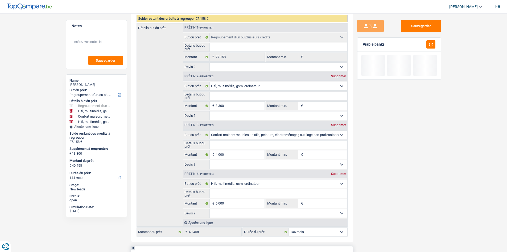
drag, startPoint x: 408, startPoint y: 251, endPoint x: 326, endPoint y: 247, distance: 82.1
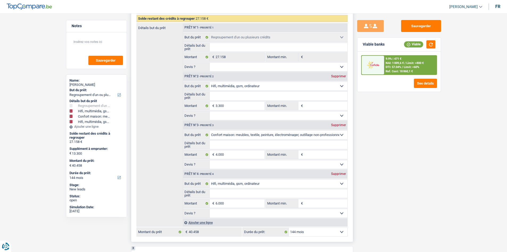
click at [341, 174] on div "Supprimer" at bounding box center [339, 173] width 18 height 3
type input "7.300"
type input "34.458"
select select "120"
type input "34.458"
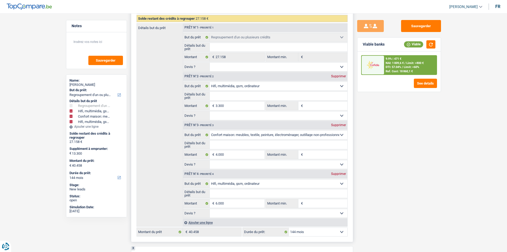
select select "120"
type input "34.458"
select select "120"
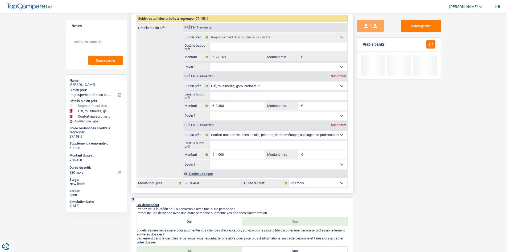
drag, startPoint x: 367, startPoint y: 178, endPoint x: 331, endPoint y: 181, distance: 36.1
click at [366, 178] on div "Sauvegarder Viable banks" at bounding box center [399, 131] width 92 height 222
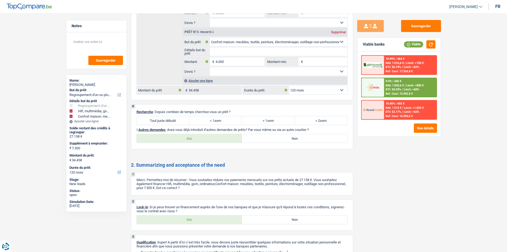
scroll to position [1118, 0]
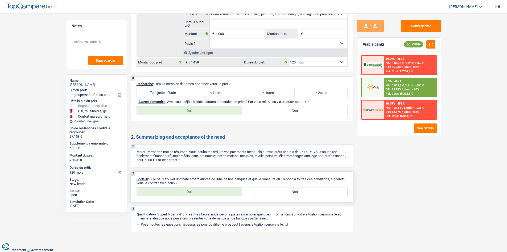
click at [212, 190] on label "Oui" at bounding box center [189, 191] width 105 height 9
click at [212, 190] on input "Oui" at bounding box center [189, 191] width 105 height 9
radio input "true"
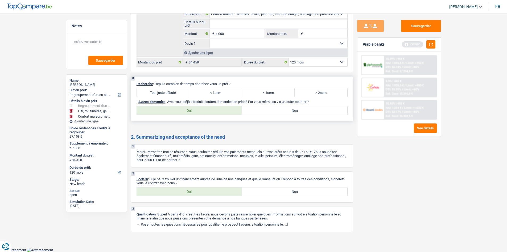
click at [163, 88] on div "Tout juste débuté < 1sem > 1sem > 2sem Tous les champs sont obligatoires. Veuil…" at bounding box center [242, 92] width 211 height 9
click at [176, 93] on label "Tout juste débuté" at bounding box center [163, 92] width 53 height 9
click at [176, 93] on input "Tout juste débuté" at bounding box center [163, 92] width 53 height 9
radio input "true"
click at [431, 44] on button "button" at bounding box center [430, 44] width 9 height 8
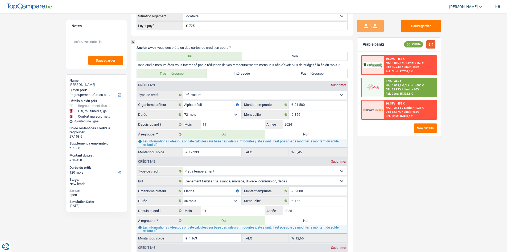
scroll to position [506, 0]
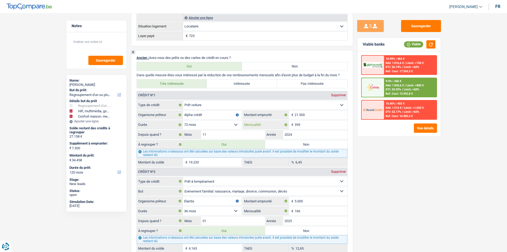
drag, startPoint x: 315, startPoint y: 124, endPoint x: 380, endPoint y: 174, distance: 81.8
click at [314, 124] on input "359" at bounding box center [321, 124] width 53 height 9
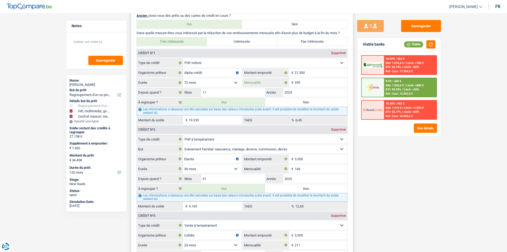
scroll to position [586, 0]
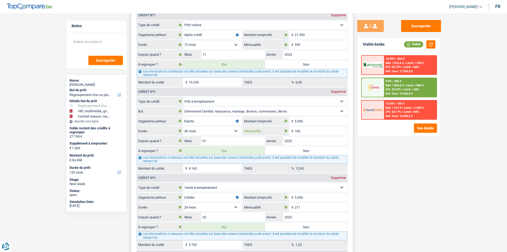
click at [304, 128] on input "166" at bounding box center [321, 130] width 53 height 9
drag, startPoint x: 304, startPoint y: 207, endPoint x: 306, endPoint y: 207, distance: 2.7
click at [303, 207] on input "211" at bounding box center [321, 207] width 53 height 9
drag, startPoint x: 472, startPoint y: 197, endPoint x: 475, endPoint y: 193, distance: 4.6
click at [472, 196] on main "Notes Sauvegarder Name: Jeremy Thiercelet But du prêt: Confort maison: meubles,…" at bounding box center [253, 101] width 507 height 1358
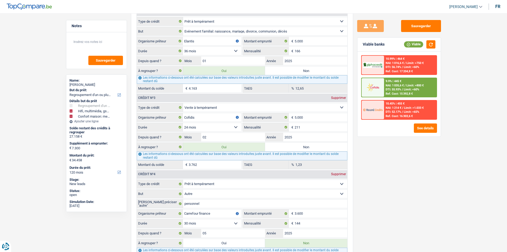
scroll to position [772, 0]
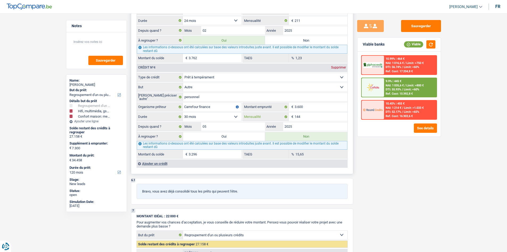
click at [310, 117] on input "144" at bounding box center [321, 116] width 53 height 9
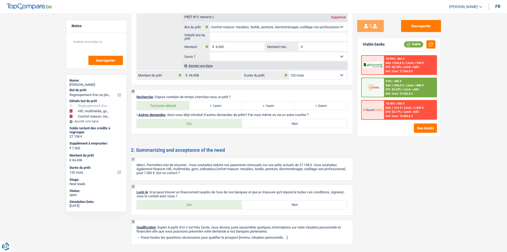
scroll to position [1118, 0]
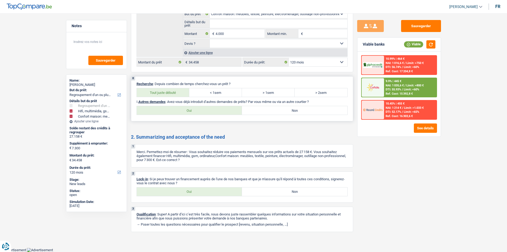
click at [215, 108] on label "Oui" at bounding box center [189, 110] width 105 height 9
click at [215, 108] on input "Oui" at bounding box center [189, 110] width 105 height 9
radio input "true"
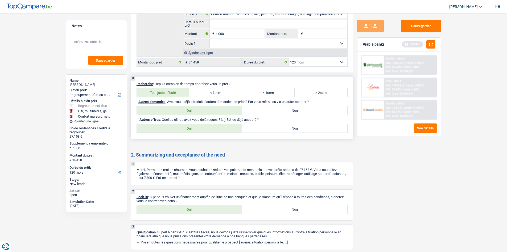
click at [277, 111] on label "Non" at bounding box center [294, 110] width 105 height 9
click at [277, 111] on input "Non" at bounding box center [294, 110] width 105 height 9
radio input "true"
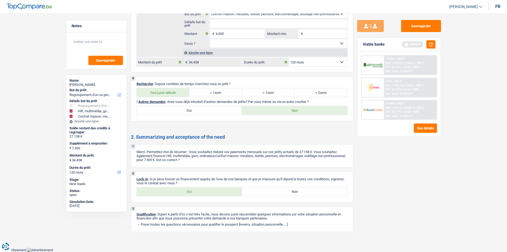
drag, startPoint x: 424, startPoint y: 26, endPoint x: 404, endPoint y: 22, distance: 20.4
click at [404, 22] on button "Sauvegarder" at bounding box center [421, 26] width 40 height 12
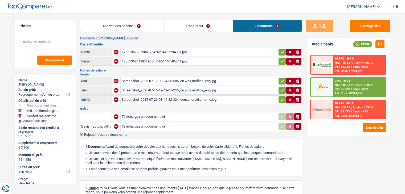
select select "refinancing"
select select "tech"
select select "household"
select select "120"
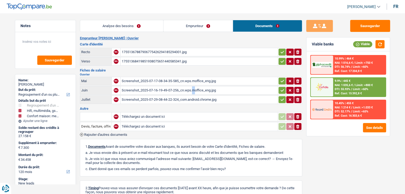
click at [159, 87] on div "Screenshot_2025-07-16-19-49-07-256_cn.wps.moffice_eng.jpg" at bounding box center [199, 91] width 155 height 8
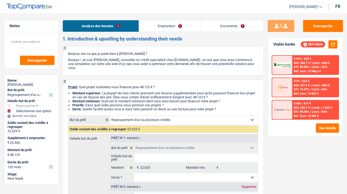
select select "refinancing"
select select "120"
select select "refinancing"
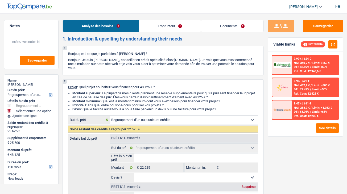
select select "120"
select select "worker"
select select "familyAllowances"
select select "netSalary"
select select "rents"
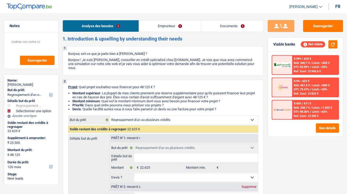
select select "creditConsolidation"
select select "84"
select select "refinancing"
select select "120"
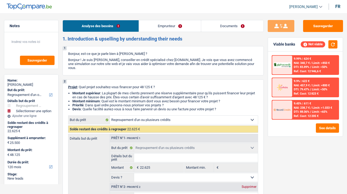
select select "worker"
select select "familyAllowances"
select select "netSalary"
select select "BE"
select select "otherInstitutions"
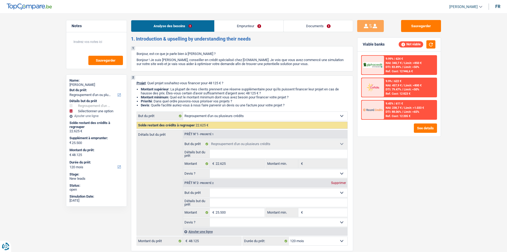
click at [321, 24] on link "Documents" at bounding box center [318, 25] width 69 height 11
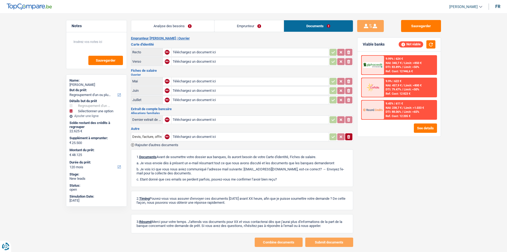
click at [275, 24] on link "Emprunteur" at bounding box center [249, 25] width 69 height 11
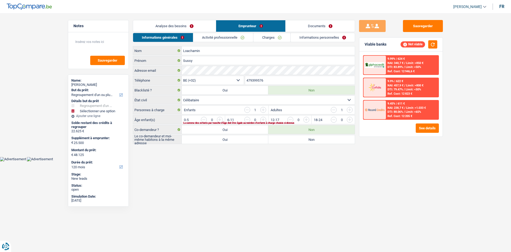
click at [270, 40] on link "Charges" at bounding box center [271, 37] width 37 height 9
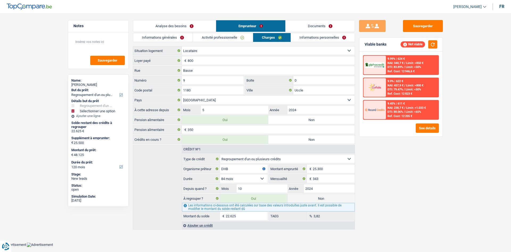
click at [218, 36] on link "Activité professionnelle" at bounding box center [223, 37] width 60 height 9
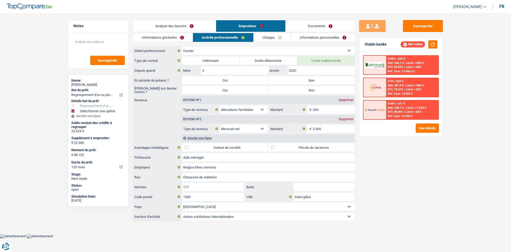
click at [196, 24] on link "Analyse des besoins" at bounding box center [174, 25] width 83 height 11
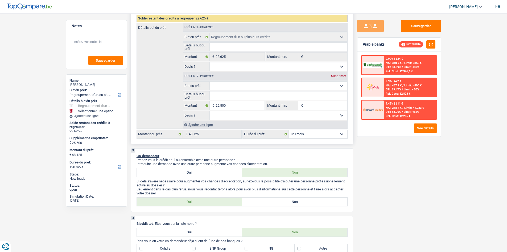
scroll to position [106, 0]
click at [339, 77] on div "Supprimer" at bounding box center [339, 76] width 18 height 3
type input "0"
type input "22.625"
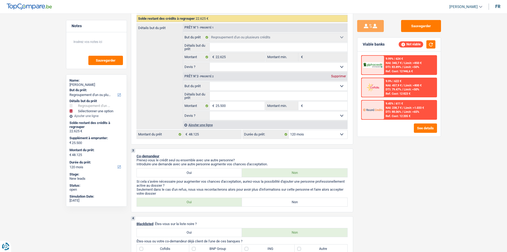
type input "22.625"
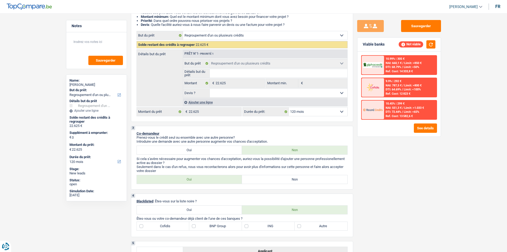
scroll to position [0, 0]
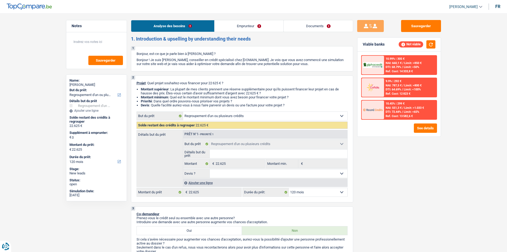
click at [235, 28] on link "Emprunteur" at bounding box center [249, 25] width 69 height 11
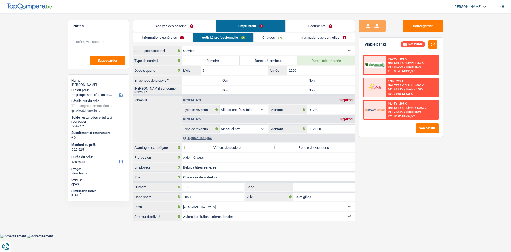
click at [163, 39] on link "Informations générales" at bounding box center [163, 37] width 60 height 9
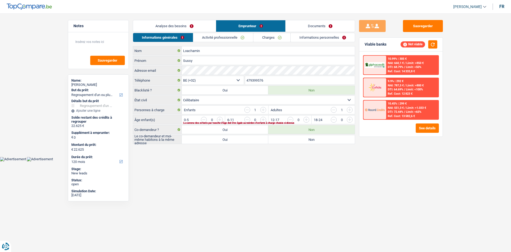
click at [213, 37] on link "Activité professionnelle" at bounding box center [223, 37] width 60 height 9
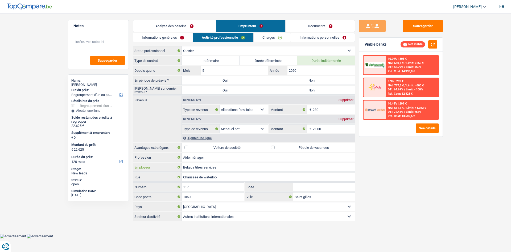
click at [229, 168] on input "Belgica titres services" at bounding box center [268, 167] width 173 height 9
click at [326, 87] on label "Non" at bounding box center [311, 90] width 87 height 9
click at [326, 87] on input "Non" at bounding box center [311, 90] width 87 height 9
radio input "true"
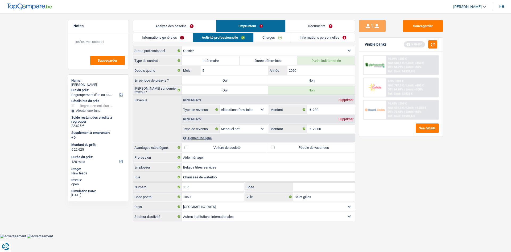
click at [325, 81] on label "Non" at bounding box center [311, 80] width 87 height 9
click at [325, 81] on input "Non" at bounding box center [311, 80] width 87 height 9
radio input "true"
click at [347, 149] on div "Sauvegarder Viable banks Refresh 10.99% | 305 € NAI: 660,1 € / Limit: >850 € DT…" at bounding box center [401, 131] width 92 height 222
drag, startPoint x: 433, startPoint y: 45, endPoint x: 443, endPoint y: 81, distance: 37.5
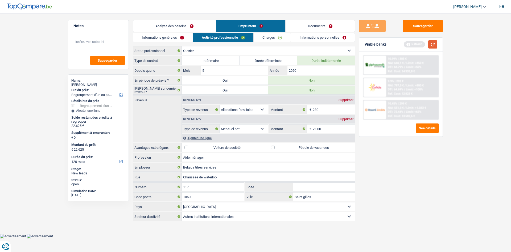
click at [347, 45] on button "button" at bounding box center [432, 44] width 9 height 8
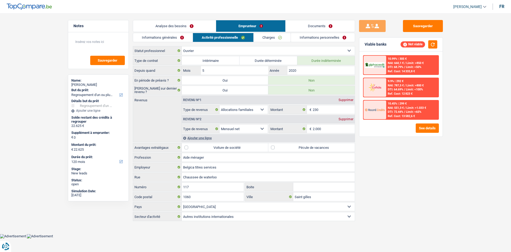
click at [261, 38] on link "Charges" at bounding box center [272, 37] width 37 height 9
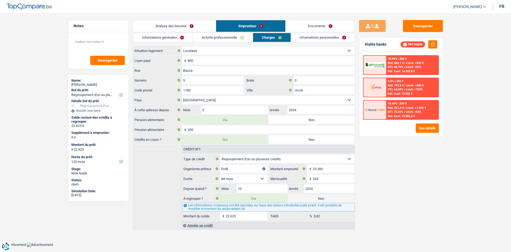
click at [321, 38] on link "Informations personnelles" at bounding box center [323, 37] width 64 height 9
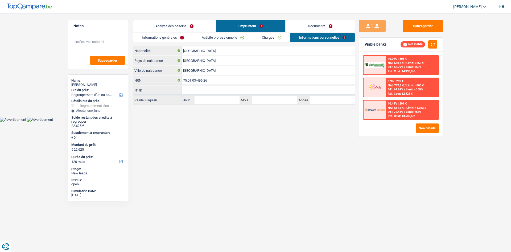
click at [170, 38] on link "Informations générales" at bounding box center [163, 37] width 60 height 9
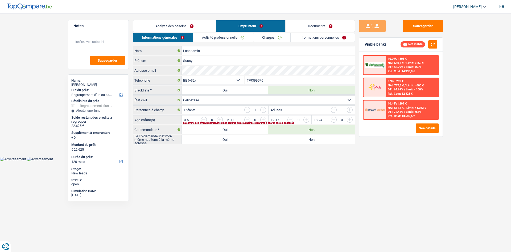
drag, startPoint x: 191, startPoint y: 29, endPoint x: 209, endPoint y: 41, distance: 21.9
click at [191, 28] on link "Analyse des besoins" at bounding box center [174, 25] width 83 height 11
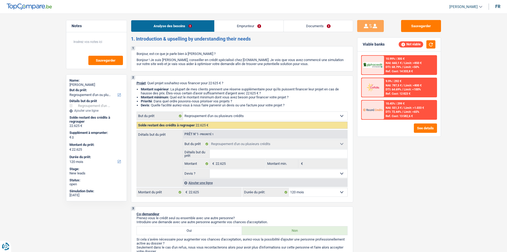
click at [236, 26] on link "Emprunteur" at bounding box center [249, 25] width 69 height 11
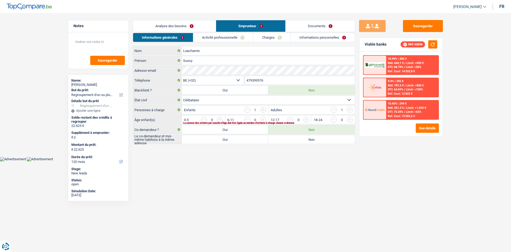
click at [233, 35] on link "Activité professionnelle" at bounding box center [223, 37] width 60 height 9
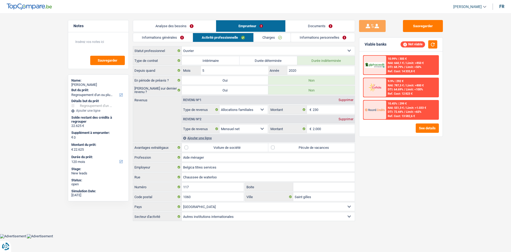
click at [304, 39] on link "Informations personnelles" at bounding box center [323, 37] width 64 height 9
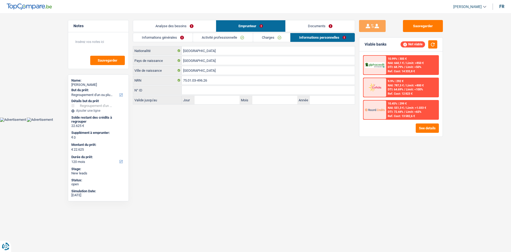
click at [286, 40] on link "Charges" at bounding box center [271, 37] width 37 height 9
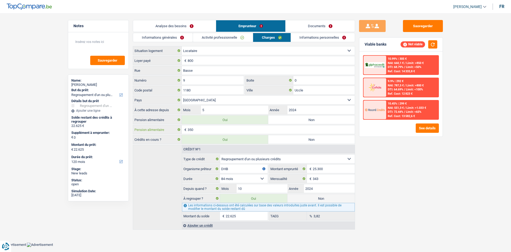
click at [211, 129] on input "350" at bounding box center [271, 129] width 167 height 9
click at [236, 36] on link "Activité professionnelle" at bounding box center [223, 37] width 60 height 9
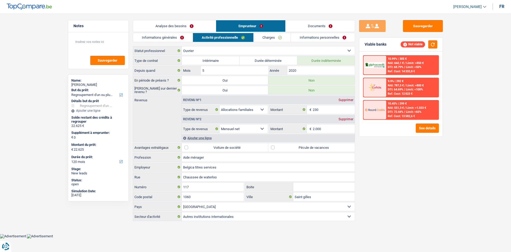
click at [331, 40] on link "Informations personnelles" at bounding box center [323, 37] width 64 height 9
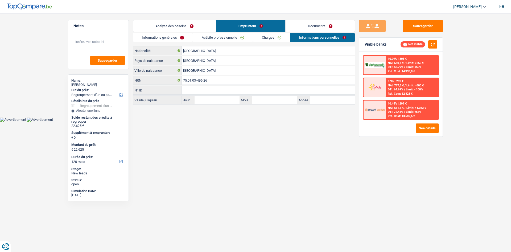
click at [274, 39] on link "Charges" at bounding box center [271, 37] width 37 height 9
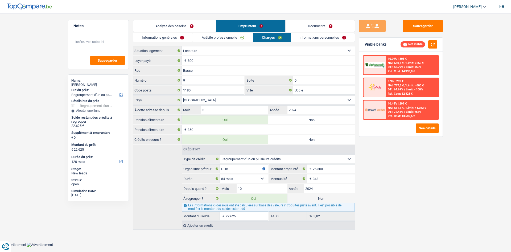
click at [317, 120] on label "Non" at bounding box center [311, 119] width 87 height 9
click at [317, 120] on input "Non" at bounding box center [311, 119] width 87 height 9
radio input "true"
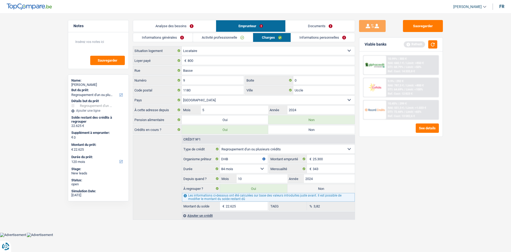
click at [208, 36] on link "Activité professionnelle" at bounding box center [223, 37] width 60 height 9
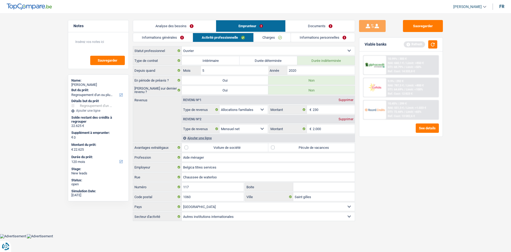
click at [211, 132] on label "Type de revenus" at bounding box center [201, 128] width 38 height 9
click at [0, 0] on select "Allocation d'handicap Allocations chômage Allocations familiales Chèques repas …" at bounding box center [0, 0] width 0 height 0
click at [211, 134] on div "Ajouter une ligne" at bounding box center [268, 138] width 173 height 8
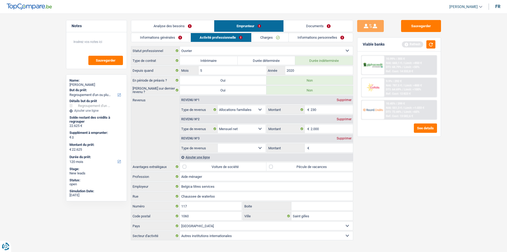
click at [231, 147] on select "Allocation d'handicap Allocations chômage Allocations familiales Chèques repas …" at bounding box center [242, 147] width 48 height 9
select select "alimony"
click at [218, 143] on select "Allocation d'handicap Allocations chômage Allocations familiales Chèques repas …" at bounding box center [242, 147] width 48 height 9
click at [315, 147] on input "Montant" at bounding box center [332, 147] width 42 height 9
type input "350"
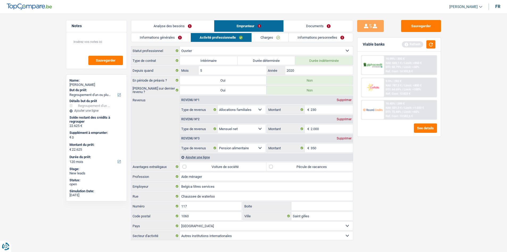
click at [347, 149] on main "Notes Sauvegarder Name: Sussy Loachamin But du prêt: Confort maison: meubles, t…" at bounding box center [253, 130] width 507 height 245
click at [318, 169] on label "Pécule de vacances" at bounding box center [309, 166] width 87 height 9
click at [318, 169] on input "Pécule de vacances" at bounding box center [309, 166] width 87 height 9
checkbox input "true"
click at [330, 133] on input "2.000" at bounding box center [332, 128] width 42 height 9
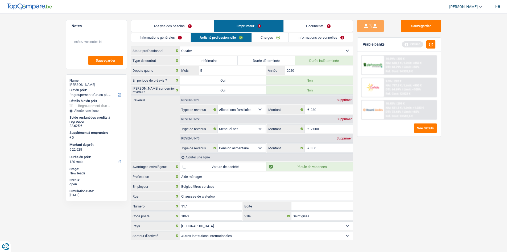
click at [159, 39] on link "Informations générales" at bounding box center [161, 37] width 60 height 9
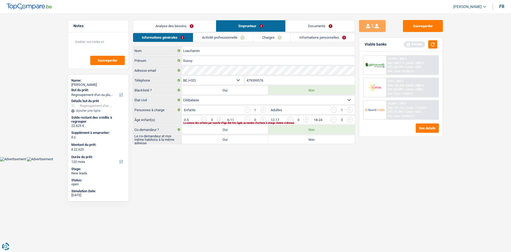
click at [331, 136] on label "Non" at bounding box center [311, 139] width 87 height 9
click at [331, 136] on input "Non" at bounding box center [311, 139] width 87 height 9
radio input "true"
click at [299, 119] on input "button" at bounding box center [371, 121] width 222 height 9
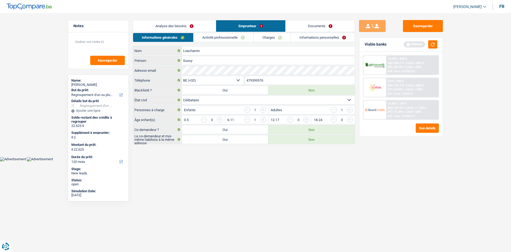
click at [307, 119] on input "button" at bounding box center [415, 121] width 222 height 9
click at [245, 118] on input "button" at bounding box center [247, 120] width 6 height 6
click at [311, 118] on input "button" at bounding box center [415, 121] width 222 height 9
click at [335, 109] on input "button" at bounding box center [334, 110] width 6 height 6
click at [213, 35] on link "Activité professionnelle" at bounding box center [224, 37] width 60 height 9
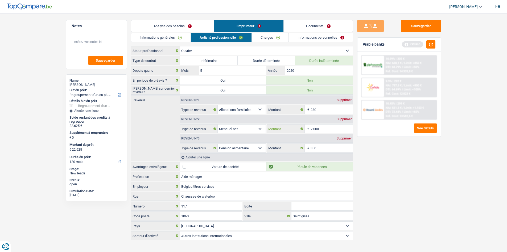
click at [333, 129] on input "2.000" at bounding box center [332, 128] width 42 height 9
click at [280, 37] on link "Charges" at bounding box center [270, 37] width 37 height 9
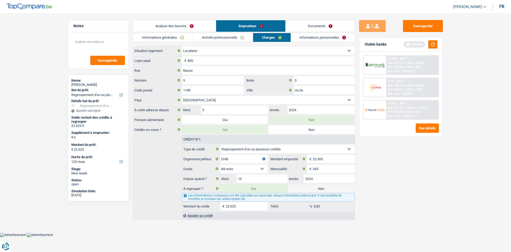
click at [247, 37] on link "Activité professionnelle" at bounding box center [223, 37] width 60 height 9
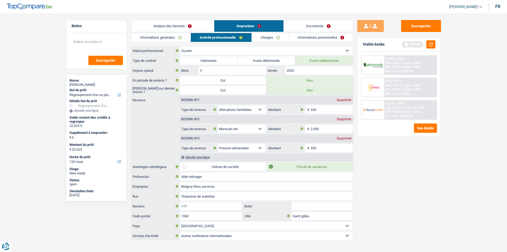
click at [276, 38] on link "Charges" at bounding box center [270, 37] width 37 height 9
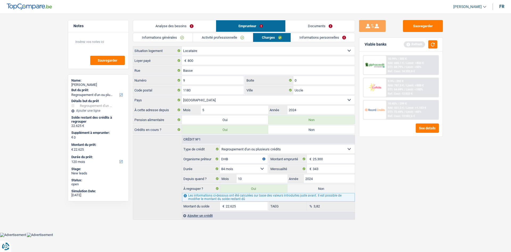
click at [311, 36] on link "Informations personnelles" at bounding box center [323, 37] width 64 height 9
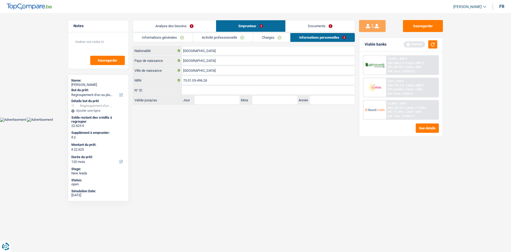
click at [275, 38] on link "Charges" at bounding box center [271, 37] width 37 height 9
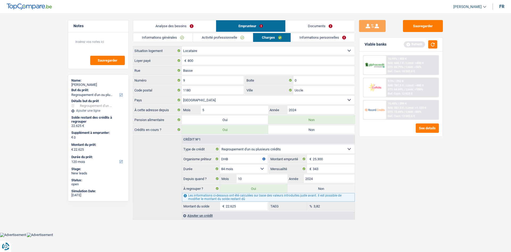
click at [310, 35] on link "Informations personnelles" at bounding box center [323, 37] width 64 height 9
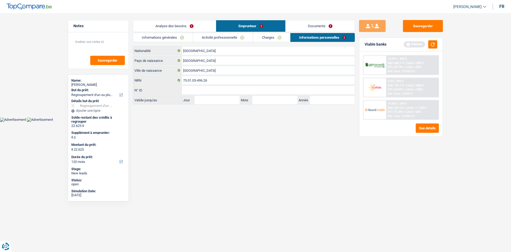
click at [162, 38] on link "Informations générales" at bounding box center [163, 37] width 60 height 9
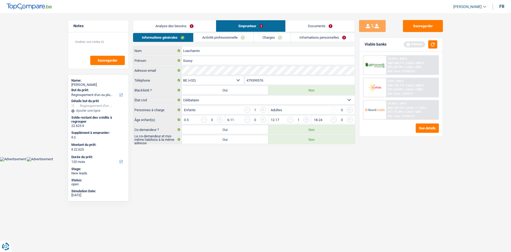
click at [186, 25] on link "Analyse des besoins" at bounding box center [174, 25] width 83 height 11
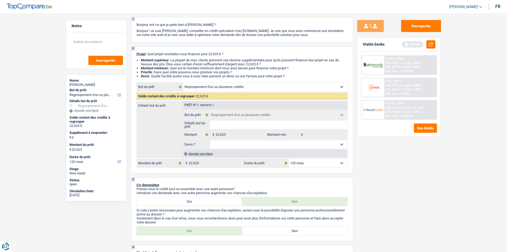
scroll to position [53, 0]
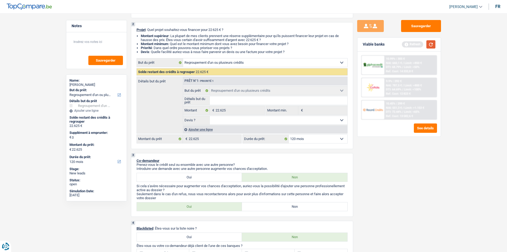
click at [347, 44] on button "button" at bounding box center [430, 44] width 9 height 8
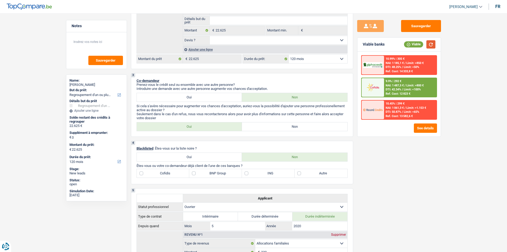
scroll to position [27, 0]
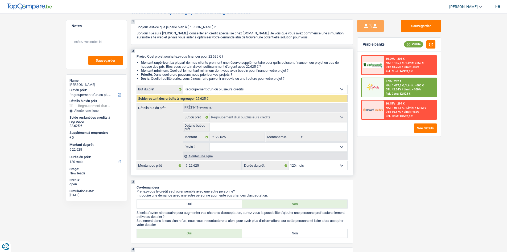
click at [202, 157] on div "Ajouter une ligne" at bounding box center [265, 156] width 165 height 8
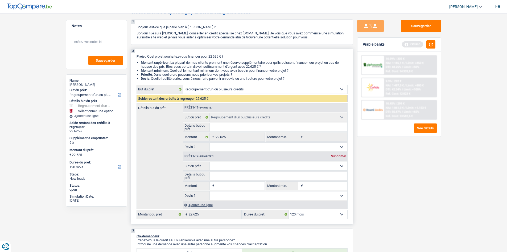
click at [226, 184] on input "Montant" at bounding box center [240, 185] width 49 height 9
type input "1"
type input "10"
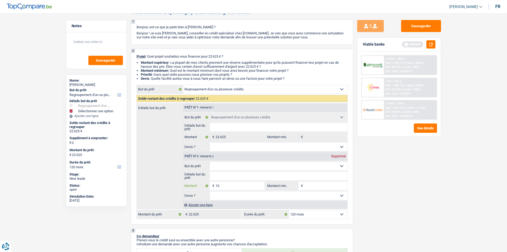
type input "100"
type input "1.000"
type input "10.000"
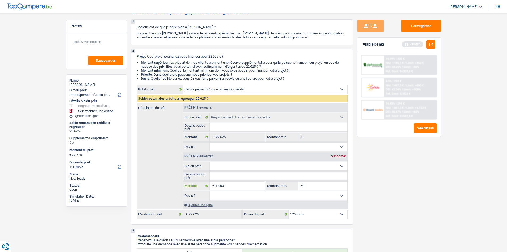
type input "10.000"
type input "32.625"
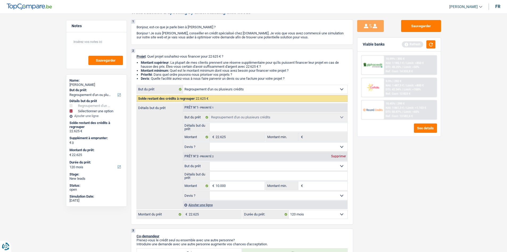
type input "32.625"
drag, startPoint x: 380, startPoint y: 186, endPoint x: 386, endPoint y: 180, distance: 8.5
click at [347, 183] on div "Sauvegarder Viable banks Refresh 10.99% | 305 € NAI: 1 185,1 € / Limit: >850 € …" at bounding box center [399, 131] width 92 height 222
click at [347, 47] on button "button" at bounding box center [430, 44] width 9 height 8
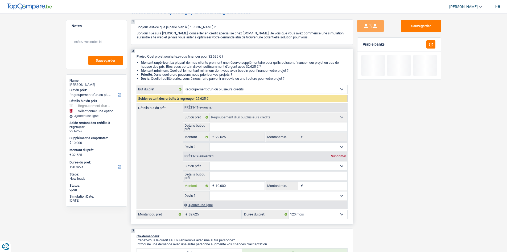
click at [260, 185] on input "10.000" at bounding box center [240, 185] width 49 height 9
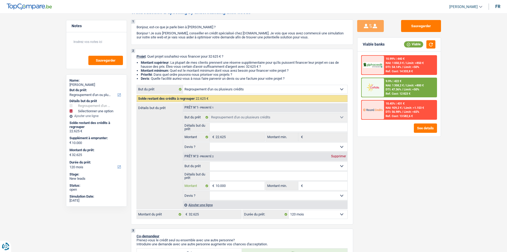
type input "1.000"
type input "100"
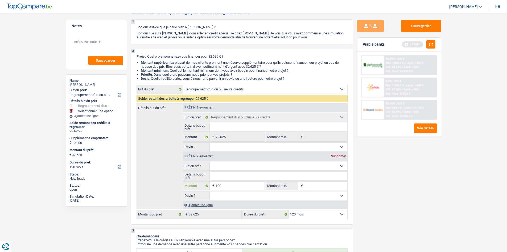
type input "10"
type input "1"
type input "2"
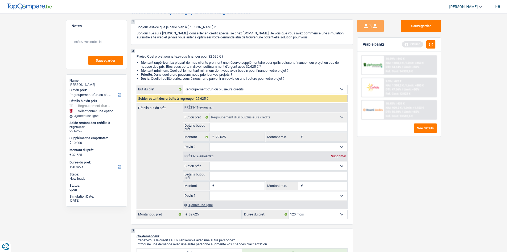
type input "2"
type input "25"
type input "250"
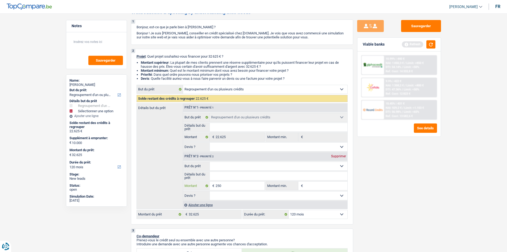
type input "2.500"
type input "25.000"
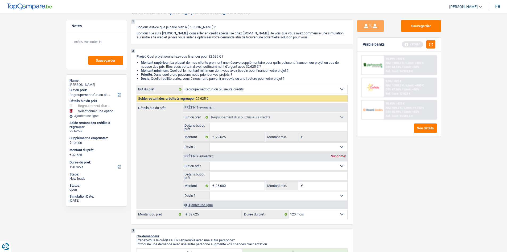
click at [347, 194] on div "Sauvegarder Viable banks Refresh 10.99% | 440 € NAI: 1 050,3 € / Limit: >850 € …" at bounding box center [399, 131] width 92 height 222
type input "25.000"
type input "47.625"
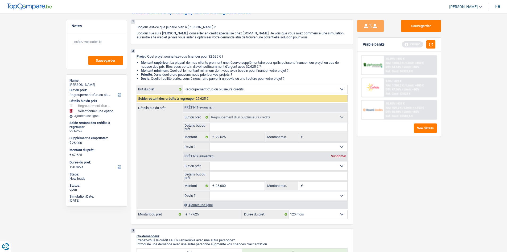
select select "144"
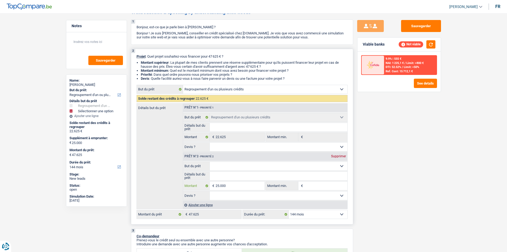
click at [251, 184] on input "25.000" at bounding box center [240, 185] width 49 height 9
type input "2.500"
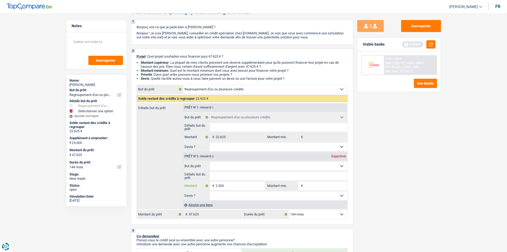
type input "250"
type input "25"
type input "2"
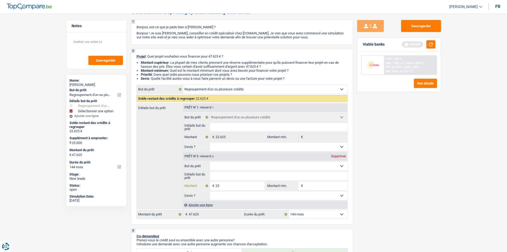
type input "2"
type input "20"
type input "200"
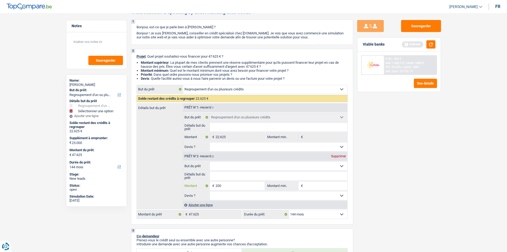
type input "2.000"
type input "20.000"
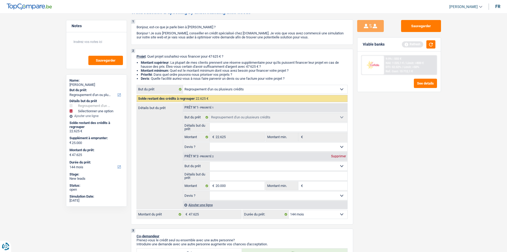
type input "20.000"
type input "42.625"
click at [347, 194] on div "Sauvegarder Viable banks Refresh 9.9% | 555 € NAI: 1 225,1 € / Limit: >800 € DT…" at bounding box center [399, 131] width 92 height 222
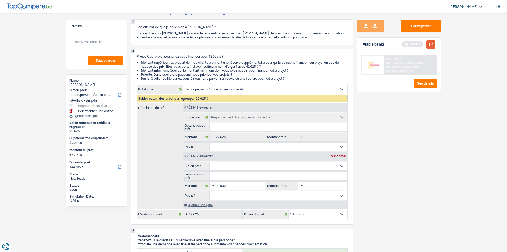
click at [347, 42] on button "button" at bounding box center [430, 44] width 9 height 8
type input "2.000"
type input "200"
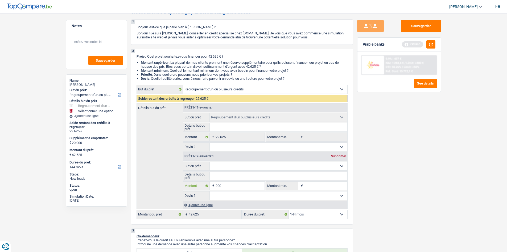
type input "20"
type input "2"
type input "1"
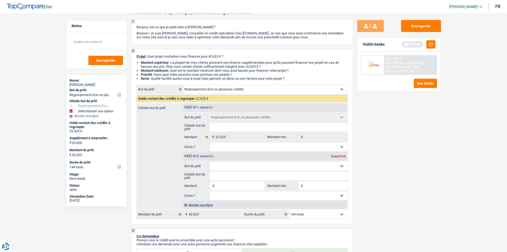
type input "1"
type input "19"
type input "190"
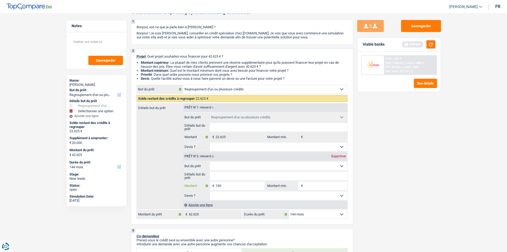
type input "1.900"
type input "19.000"
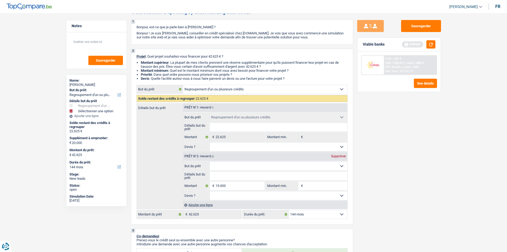
type input "19.000"
type input "41.625"
click at [347, 182] on div "Sauvegarder Viable banks Refresh 9.9% | 497 € NAI: 1 283,4 € / Limit: >800 € DT…" at bounding box center [399, 131] width 92 height 222
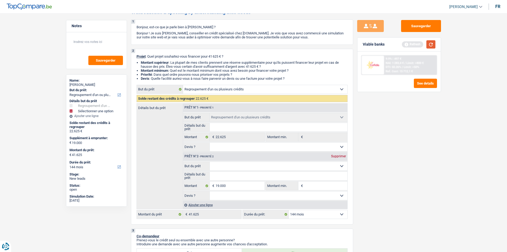
click at [347, 48] on button "button" at bounding box center [430, 44] width 9 height 8
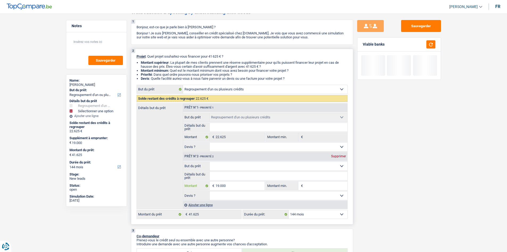
click at [239, 189] on input "19.000" at bounding box center [240, 185] width 49 height 9
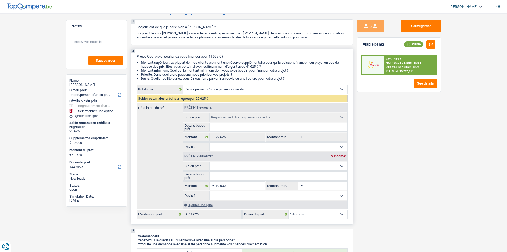
click at [320, 194] on select "12 mois 18 mois 24 mois 30 mois 36 mois 42 mois 48 mois 60 mois 72 mois 84 mois…" at bounding box center [318, 214] width 59 height 9
select select "120"
click at [289, 194] on select "12 mois 18 mois 24 mois 30 mois 36 mois 42 mois 48 mois 60 mois 72 mois 84 mois…" at bounding box center [318, 214] width 59 height 9
select select "120"
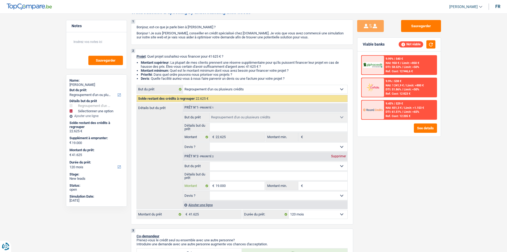
type input "1.900"
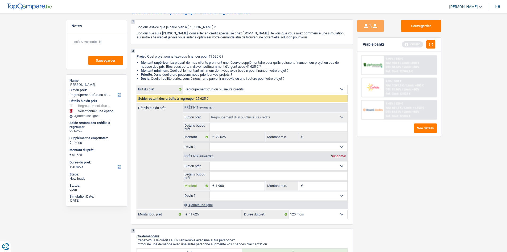
type input "190"
type input "19"
type input "1"
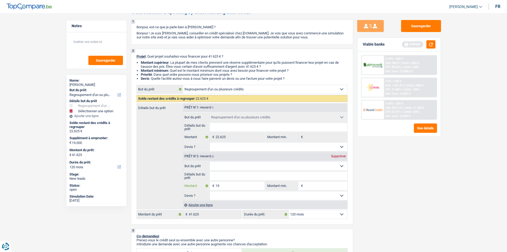
type input "1"
type input "18"
type input "180"
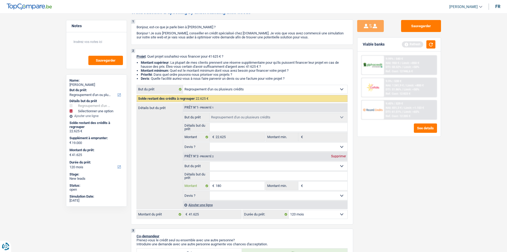
type input "1.800"
type input "18.000"
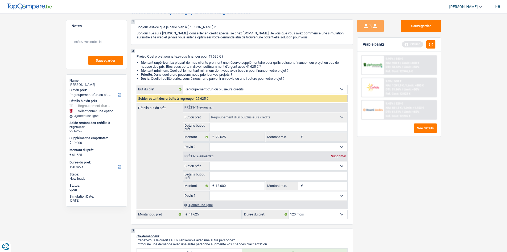
click at [347, 194] on div "Sauvegarder Viable banks Refresh 9.99% | 540 € NAI: 950 € / Limit: >850 € DTI: …" at bounding box center [399, 131] width 92 height 222
type input "18.000"
type input "40.625"
select select "144"
type input "40.625"
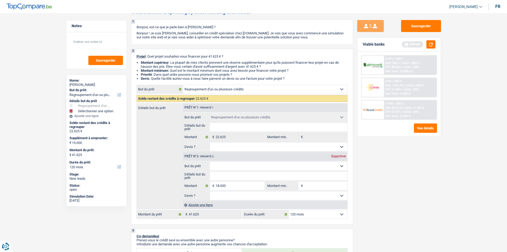
select select "144"
type input "40.625"
select select "144"
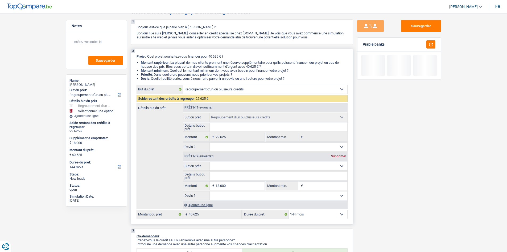
click at [339, 194] on select "12 mois 18 mois 24 mois 30 mois 36 mois 42 mois 48 mois 60 mois 72 mois 84 mois…" at bounding box center [318, 214] width 59 height 9
select select "120"
click at [289, 194] on select "12 mois 18 mois 24 mois 30 mois 36 mois 42 mois 48 mois 60 mois 72 mois 84 mois…" at bounding box center [318, 214] width 59 height 9
select select "120"
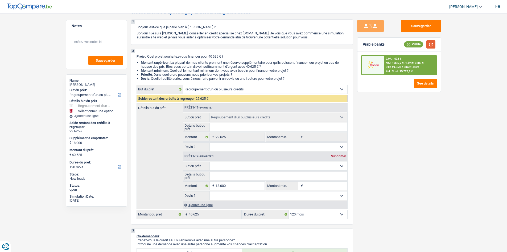
click at [347, 44] on button "button" at bounding box center [430, 44] width 9 height 8
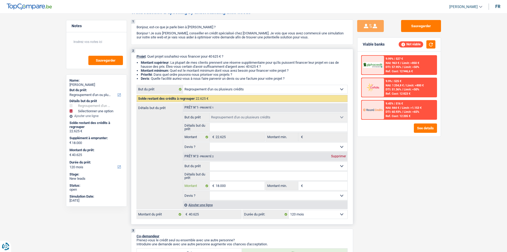
click at [233, 185] on input "18.000" at bounding box center [240, 185] width 49 height 9
click at [347, 28] on button "Sauvegarder" at bounding box center [421, 26] width 40 height 12
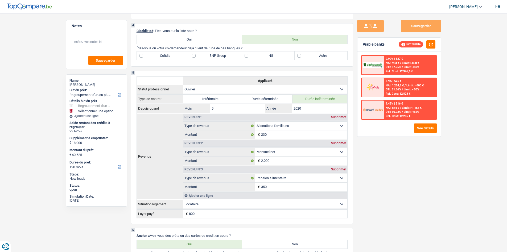
scroll to position [319, 0]
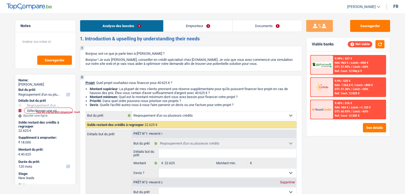
select select "refinancing"
select select "120"
select select "refinancing"
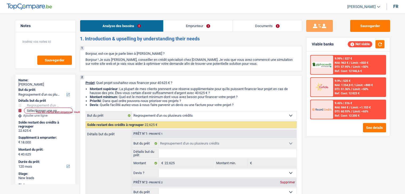
select select "120"
select select "worker"
select select "familyAllowances"
select select "netSalary"
select select "alimony"
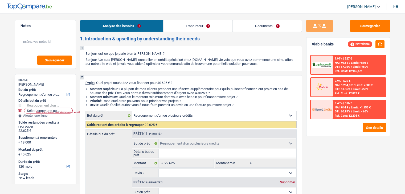
select select "rents"
select select "creditConsolidation"
select select "84"
select select "refinancing"
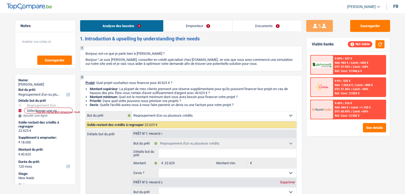
select select "120"
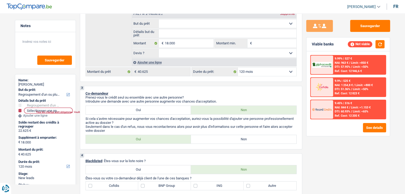
scroll to position [160, 0]
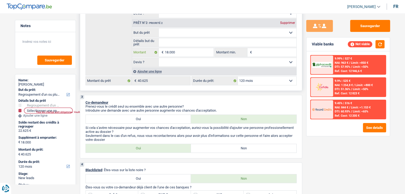
click at [191, 51] on input "18.000" at bounding box center [189, 52] width 49 height 9
type input "1.800"
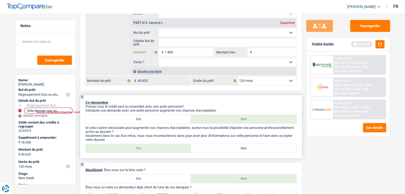
type input "180"
type input "18"
type input "1"
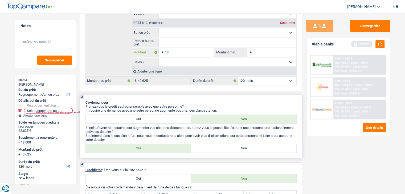
type input "1"
type input "17"
type input "170"
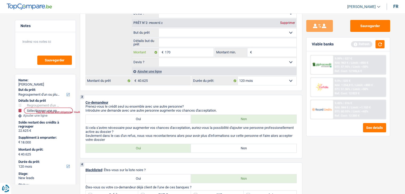
type input "1.700"
type input "17.000"
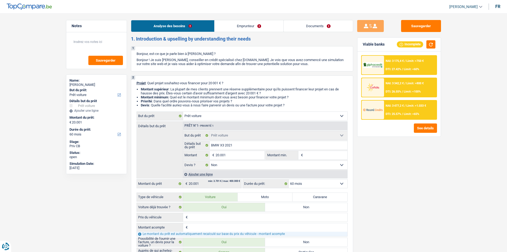
select select "car"
select select "60"
select select "car"
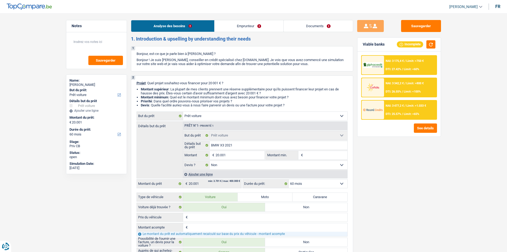
select select "false"
select select "60"
select select "publicEmployee"
select select "previousEmployerCompensation"
select select "netSalary"
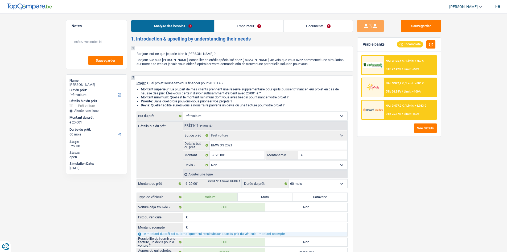
select select "mealVouchers"
select select "familyAllowances"
select select "ownerWithMortgage"
select select "mortgage"
select select "300"
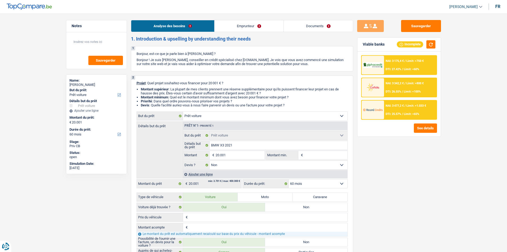
select select "car"
select select "false"
select select "60"
click at [253, 31] on link "Emprunteur" at bounding box center [249, 25] width 69 height 11
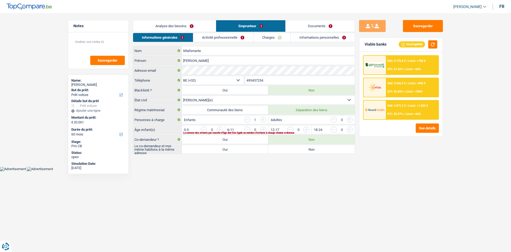
drag, startPoint x: 233, startPoint y: 34, endPoint x: 256, endPoint y: 40, distance: 23.4
click at [233, 34] on link "Activité professionnelle" at bounding box center [223, 37] width 60 height 9
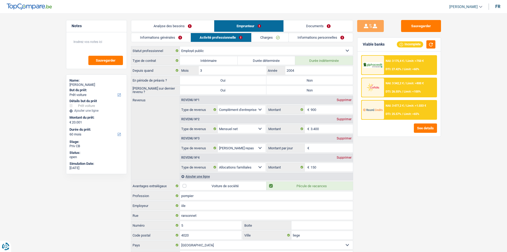
click at [270, 42] on li "Charges" at bounding box center [269, 37] width 37 height 9
drag, startPoint x: 322, startPoint y: 41, endPoint x: 313, endPoint y: 27, distance: 16.2
click at [323, 40] on link "Informations personnelles" at bounding box center [321, 37] width 64 height 9
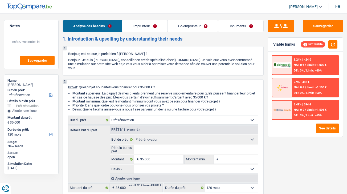
select select "renovation"
select select "120"
select select "renovation"
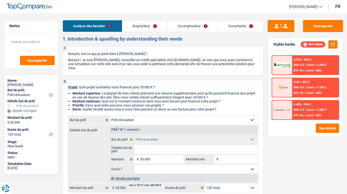
select select "120"
select select "privateEmployee"
select select "familyAllowances"
select select "netSalary"
select select "mealVouchers"
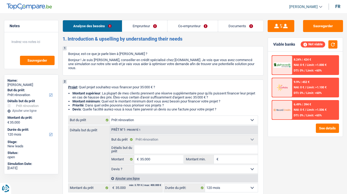
select select "ownerWithMortgage"
select select "mortgage"
select select "renovation"
select select "120"
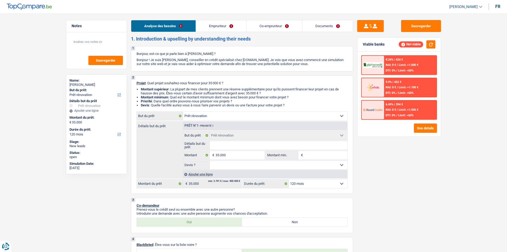
click at [231, 29] on link "Emprunteur" at bounding box center [221, 25] width 50 height 11
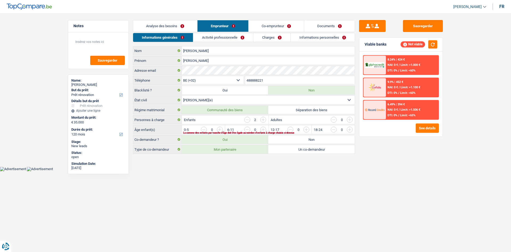
click at [240, 36] on link "Activité professionnelle" at bounding box center [223, 37] width 60 height 9
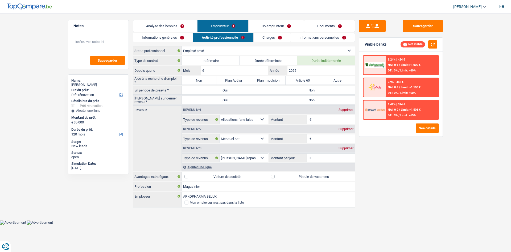
click at [282, 27] on link "Co-emprunteur" at bounding box center [276, 25] width 55 height 11
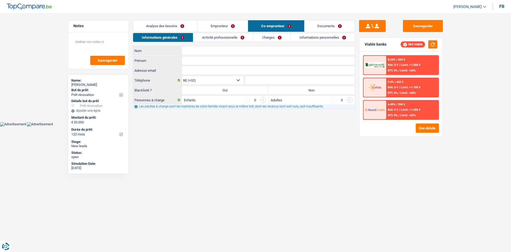
click at [240, 36] on link "Activité professionnelle" at bounding box center [223, 37] width 60 height 9
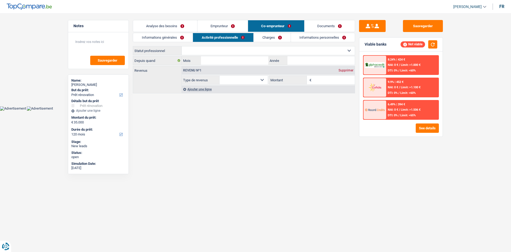
click at [281, 35] on link "Charges" at bounding box center [272, 37] width 37 height 9
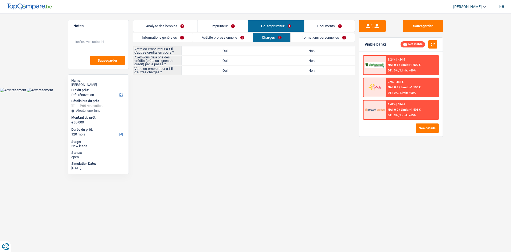
click at [311, 38] on link "Informations personnelles" at bounding box center [323, 37] width 64 height 9
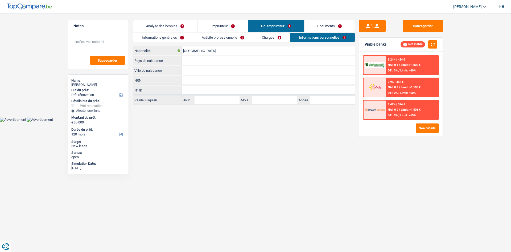
click at [326, 28] on link "Documents" at bounding box center [330, 25] width 51 height 11
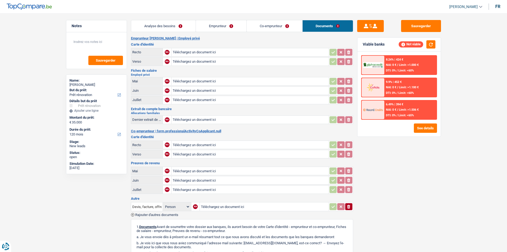
click at [237, 26] on link "Emprunteur" at bounding box center [221, 25] width 51 height 11
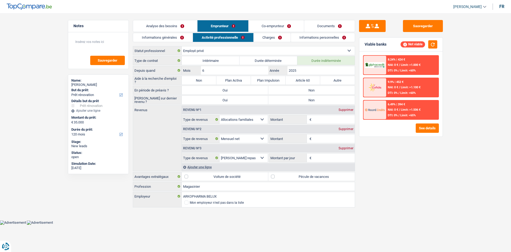
click at [190, 27] on link "Analyse des besoins" at bounding box center [165, 25] width 64 height 11
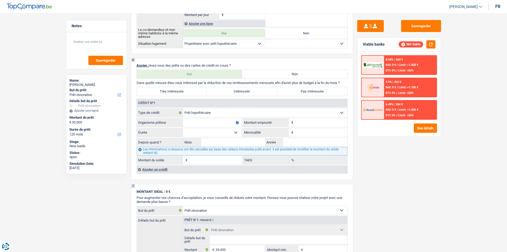
scroll to position [426, 0]
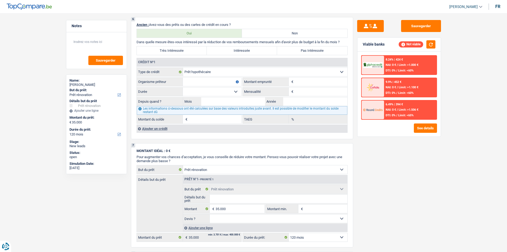
click at [347, 112] on div "6.49% | 394 € NAI: 0 € / Limit: >1.506 € DTI: 0% / Limit: <65%" at bounding box center [410, 109] width 52 height 19
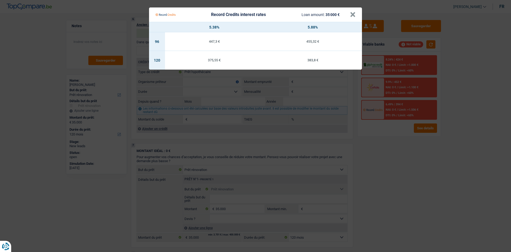
click at [347, 161] on Credits "Record Credits interest rates Loan amount: 35 000 € × 5.38% 5.88% 96 447,3 € 45…" at bounding box center [255, 126] width 511 height 252
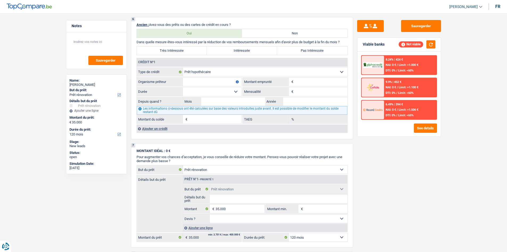
click at [347, 64] on span "Limit: >1.000 €" at bounding box center [409, 64] width 20 height 3
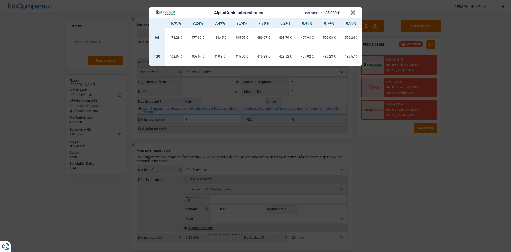
click at [347, 165] on div "AlphaCredit interest rates Loan amount: 35 000 € × 6.99% 7.24% 7.49% 7.74% 7.99…" at bounding box center [255, 126] width 511 height 252
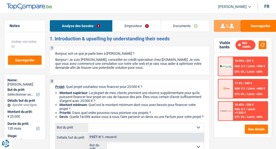
select select "120"
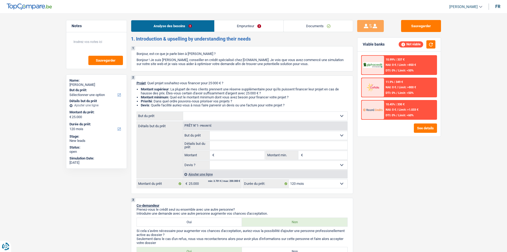
click at [240, 27] on link "Emprunteur" at bounding box center [249, 25] width 69 height 11
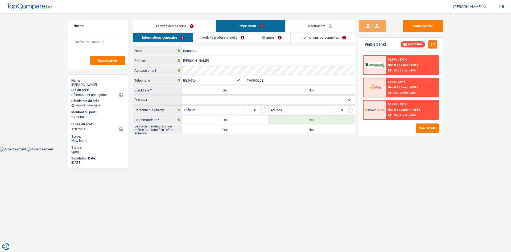
click at [231, 34] on link "Activité professionnelle" at bounding box center [223, 37] width 60 height 9
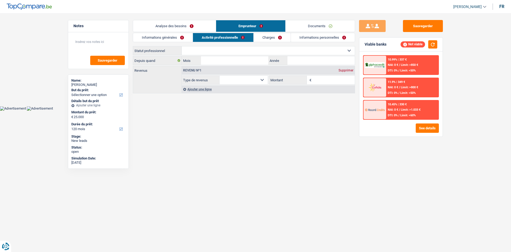
click at [265, 36] on link "Charges" at bounding box center [272, 37] width 37 height 9
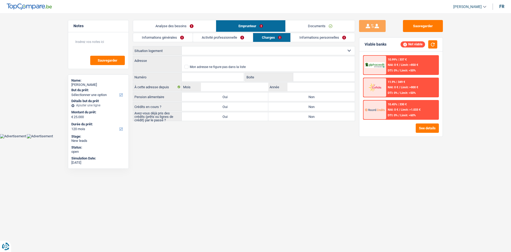
click at [275, 37] on link "Informations personnelles" at bounding box center [323, 37] width 64 height 9
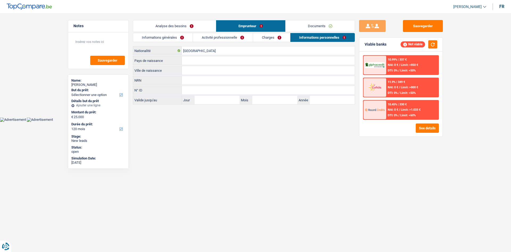
click at [174, 41] on link "Informations générales" at bounding box center [163, 37] width 60 height 9
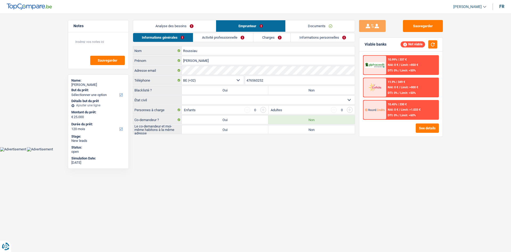
click at [196, 25] on link "Analyse des besoins" at bounding box center [174, 25] width 83 height 11
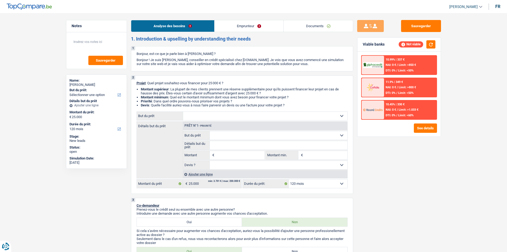
click at [248, 29] on link "Emprunteur" at bounding box center [249, 25] width 69 height 11
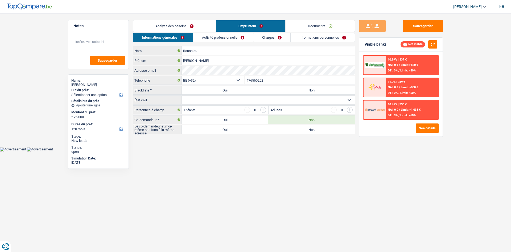
click at [238, 35] on link "Activité professionnelle" at bounding box center [223, 37] width 60 height 9
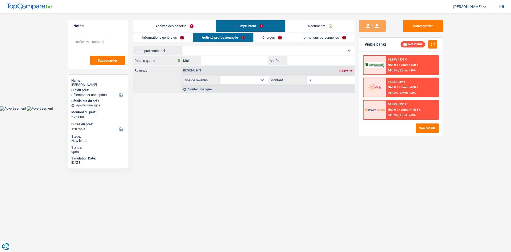
click at [269, 39] on link "Charges" at bounding box center [272, 37] width 37 height 9
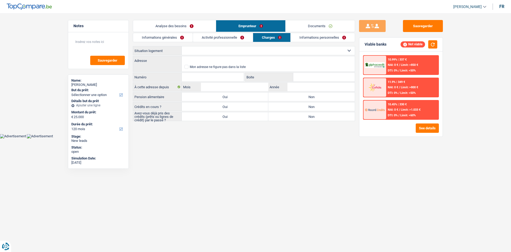
click at [275, 40] on link "Informations personnelles" at bounding box center [323, 37] width 64 height 9
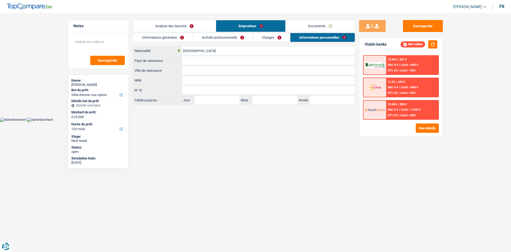
click at [275, 28] on link "Documents" at bounding box center [320, 25] width 69 height 11
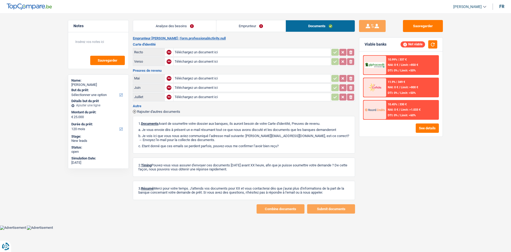
drag, startPoint x: 175, startPoint y: 25, endPoint x: 195, endPoint y: 32, distance: 21.1
click at [175, 25] on link "Analyse des besoins" at bounding box center [174, 25] width 83 height 11
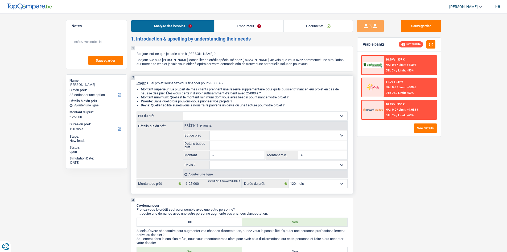
click at [233, 117] on select "Confort maison: meubles, textile, peinture, électroménager, outillage non-profe…" at bounding box center [265, 116] width 164 height 9
select select "other"
click at [183, 112] on select "Confort maison: meubles, textile, peinture, électroménager, outillage non-profe…" at bounding box center [265, 116] width 164 height 9
select select "other"
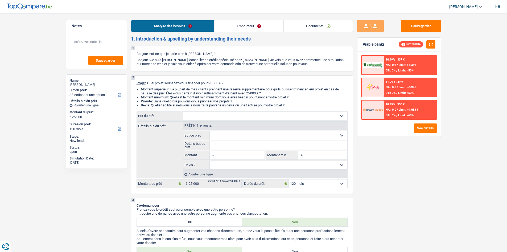
type input "25.000"
select select "other"
type input "25.000"
select select "other"
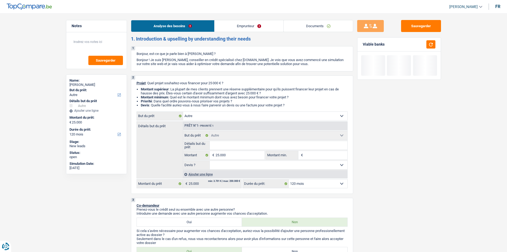
drag, startPoint x: 226, startPoint y: 150, endPoint x: 511, endPoint y: 188, distance: 287.7
click at [227, 149] on fieldset "Confort maison: meubles, textile, peinture, électroménager, outillage non-profe…" at bounding box center [265, 150] width 164 height 39
click at [238, 145] on input "Détails but du prêt" at bounding box center [279, 145] width 138 height 9
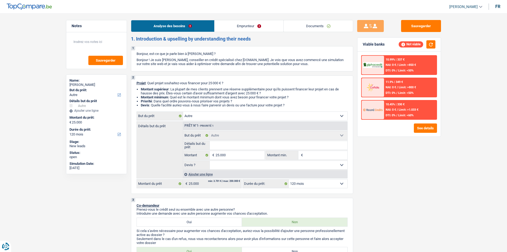
type input "v"
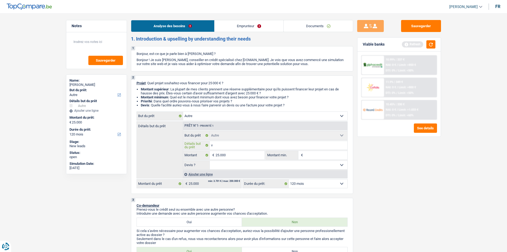
type input "vo"
type input "voi"
type input "voit"
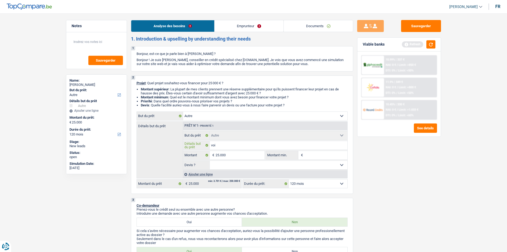
type input "voit"
type input "voitu"
type input "voitur"
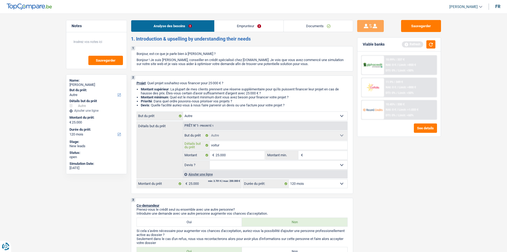
type input "voiture"
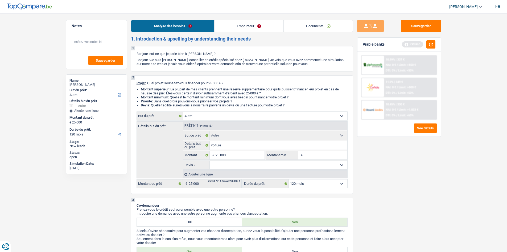
click at [255, 31] on link "Emprunteur" at bounding box center [249, 25] width 69 height 11
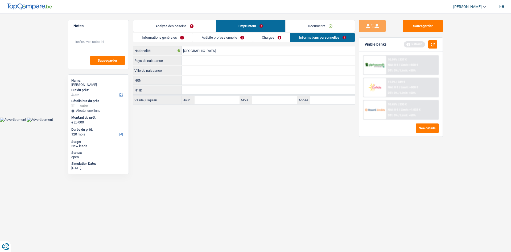
click at [162, 38] on link "Informations générales" at bounding box center [163, 37] width 60 height 9
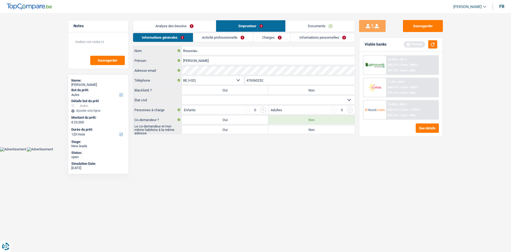
click at [176, 25] on link "Analyse des besoins" at bounding box center [174, 25] width 83 height 11
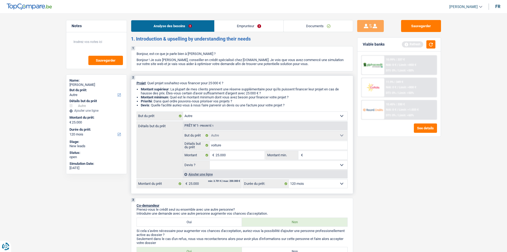
click at [275, 149] on input "Montant min." at bounding box center [325, 155] width 43 height 9
type input "2"
type input "20"
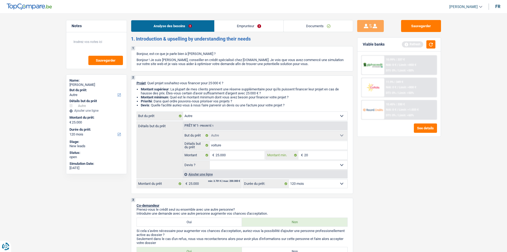
type input "200"
type input "2.000"
type input "20.000"
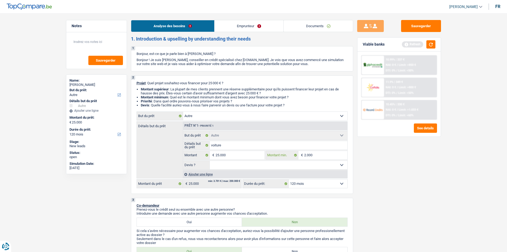
type input "20.000"
click at [275, 149] on div "Sauvegarder Viable banks Refresh 10.99% | 337 € NAI: 0 € / Limit: >850 € DTI: 0…" at bounding box center [399, 131] width 92 height 222
drag, startPoint x: 251, startPoint y: 23, endPoint x: 252, endPoint y: 29, distance: 5.9
click at [250, 24] on link "Emprunteur" at bounding box center [249, 25] width 69 height 11
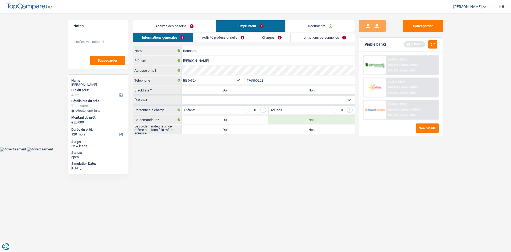
click at [275, 131] on label "Non" at bounding box center [311, 129] width 87 height 9
click at [275, 131] on input "Non" at bounding box center [311, 129] width 87 height 9
radio input "true"
drag, startPoint x: 206, startPoint y: 103, endPoint x: 209, endPoint y: 102, distance: 3.8
click at [206, 103] on select "Célibataire Marié(e) Cohabitant(e) légal(e) Divorcé(e) Veuf(ve) Séparé (de fait…" at bounding box center [268, 100] width 173 height 9
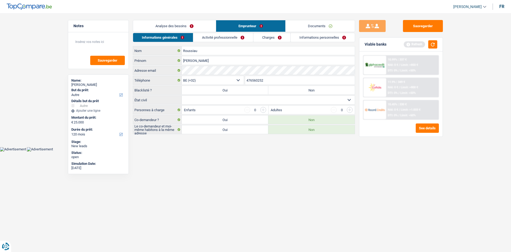
select select "divorced"
click at [182, 96] on select "Célibataire Marié(e) Cohabitant(e) légal(e) Divorcé(e) Veuf(ve) Séparé (de fait…" at bounding box center [268, 100] width 173 height 9
click at [228, 37] on link "Activité professionnelle" at bounding box center [223, 37] width 60 height 9
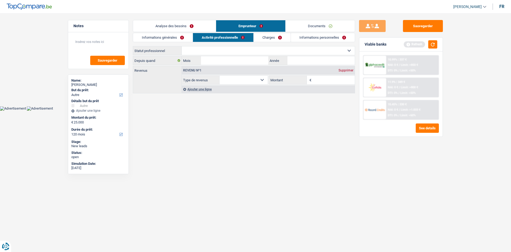
click at [243, 48] on select "Ouvrier Employé privé Employé public Invalide Indépendant Pensionné Chômeur Mut…" at bounding box center [268, 50] width 173 height 9
select select "retired"
click at [182, 46] on select "Ouvrier Employé privé Employé public Invalide Indépendant Pensionné Chômeur Mut…" at bounding box center [268, 50] width 173 height 9
select select "pension"
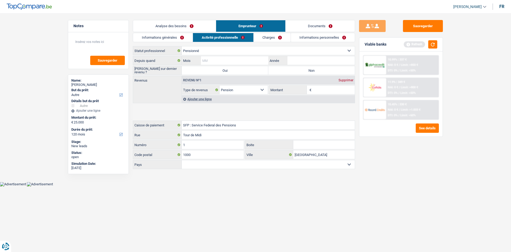
click at [250, 59] on input "Mois" at bounding box center [234, 60] width 67 height 9
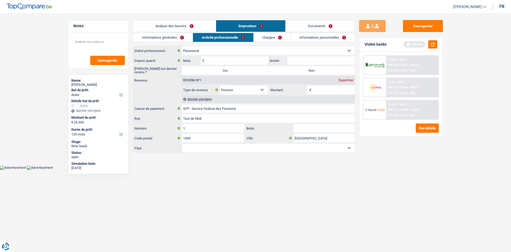
type input "5"
click at [275, 58] on input "Année" at bounding box center [321, 60] width 67 height 9
type input "2025"
drag, startPoint x: 300, startPoint y: 69, endPoint x: 323, endPoint y: 82, distance: 26.3
click at [275, 68] on label "Non" at bounding box center [311, 70] width 87 height 9
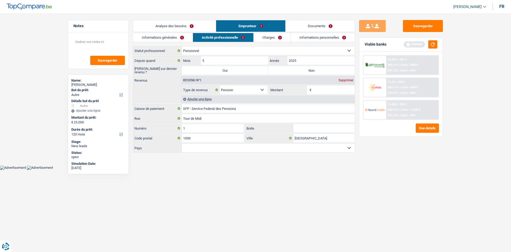
click at [275, 68] on input "Non" at bounding box center [311, 70] width 87 height 9
radio input "true"
drag, startPoint x: 316, startPoint y: 88, endPoint x: 319, endPoint y: 88, distance: 3.2
click at [275, 88] on input "Montant" at bounding box center [334, 89] width 42 height 9
type input "2.400"
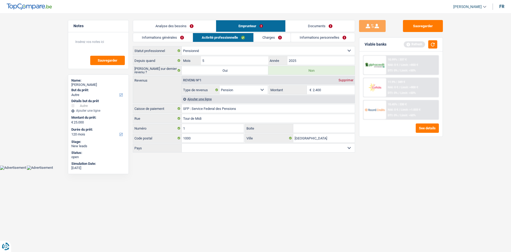
drag, startPoint x: 413, startPoint y: 203, endPoint x: 422, endPoint y: 198, distance: 10.3
click at [275, 149] on div "Sauvegarder Viable banks Refresh 10.99% | 337 € NAI: 0 € / Limit: >850 € DTI: 0…" at bounding box center [401, 131] width 92 height 222
click at [268, 35] on link "Charges" at bounding box center [272, 37] width 37 height 9
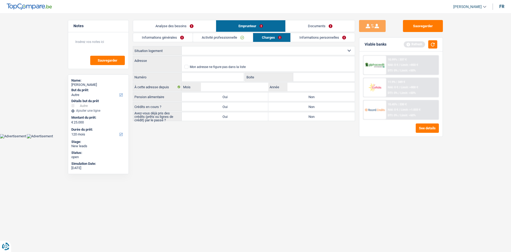
click at [229, 48] on select "Locataire Propriétaire avec prêt hypothécaire Propriétaire sans prêt hypothécai…" at bounding box center [268, 50] width 173 height 9
select select "ownerWithMortgage"
click at [182, 46] on select "Locataire Propriétaire avec prêt hypothécaire Propriétaire sans prêt hypothécai…" at bounding box center [268, 50] width 173 height 9
click at [215, 105] on label "Oui" at bounding box center [225, 106] width 87 height 9
click at [215, 105] on input "Oui" at bounding box center [225, 106] width 87 height 9
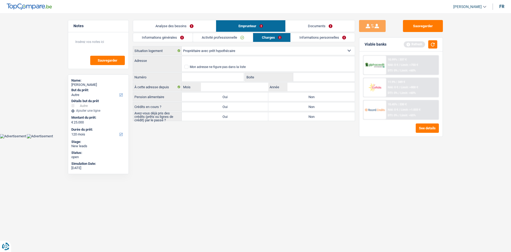
radio input "true"
select select "mortgage"
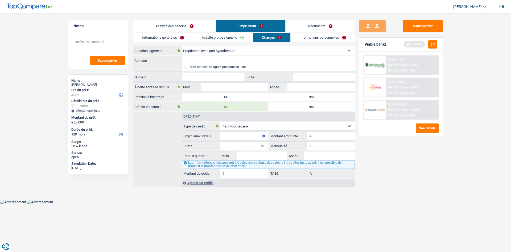
click at [275, 147] on input "Mensualité" at bounding box center [334, 145] width 42 height 9
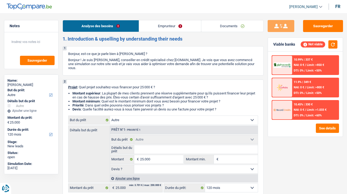
select select "other"
select select "120"
select select "other"
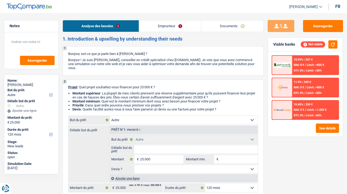
select select "120"
select select "other"
select select "120"
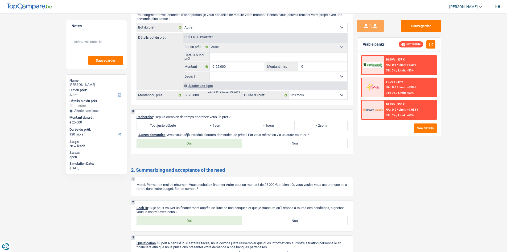
scroll to position [457, 0]
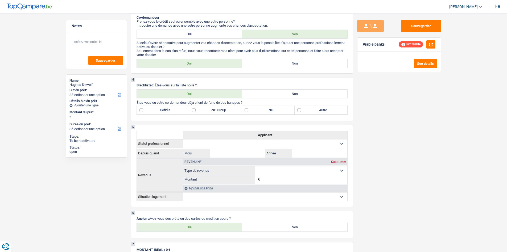
scroll to position [266, 0]
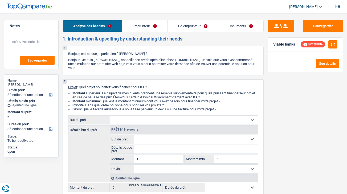
select select "worker"
select select "familyAllowances"
select select "netSalary"
select select "ownerWithMortgage"
select select "mortgage"
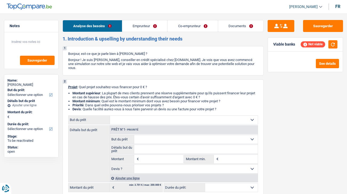
select select "300"
select select "carLoan"
select select "60"
select select "carLoan"
select select "36"
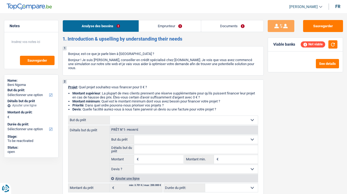
select select "privateEmployee"
select select "netSalary"
select select "mealVouchers"
select select "liveWithParents"
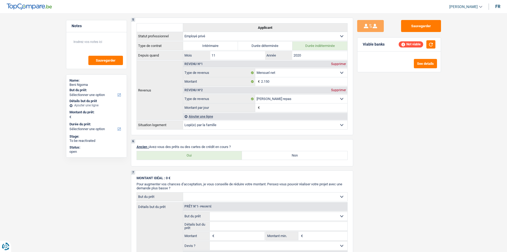
scroll to position [346, 0]
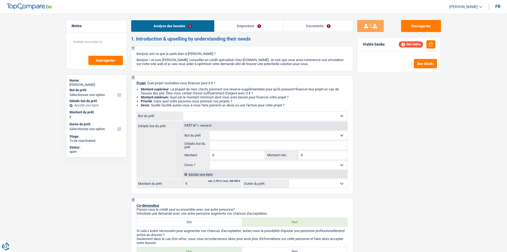
select select "worker"
select select "netSalary"
select select "liveWithParents"
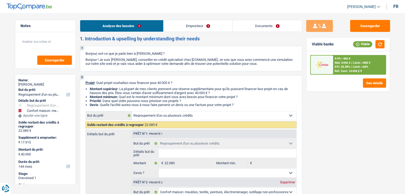
select select "refinancing"
select select "household"
select select "144"
select select "refinancing"
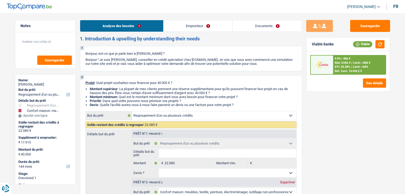
select select "refinancing"
select select "household"
select select "yes"
select select "144"
select select "publicEmployee"
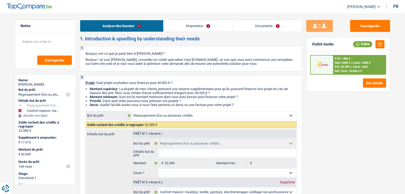
select select "netSalary"
select select "mealVouchers"
select select "other"
select select "ownerWithMortgage"
select select "personalLoan"
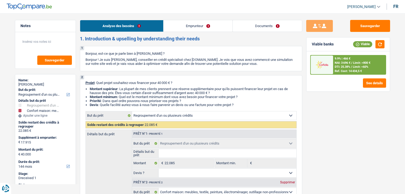
select select "other"
select select "84"
select select "personalLoan"
select select "other"
select select "60"
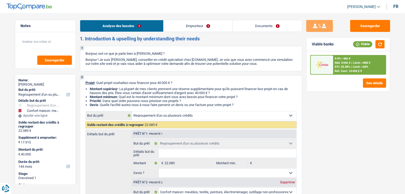
select select "mortgage"
select select "240"
select select "cardOrCredit"
select select "refinancing"
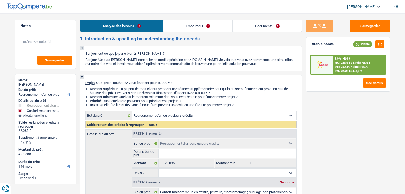
select select "household"
select select "yes"
select select "144"
click at [281, 30] on link "Documents" at bounding box center [267, 25] width 69 height 11
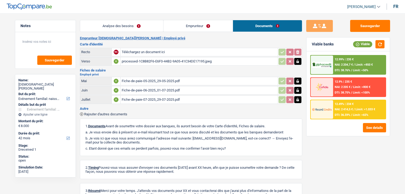
select select "familyEvent"
select select "42"
click at [162, 62] on div "processed-1C8B82F6-E6F0-44B2-9A05-41C34DE17195.jpeg" at bounding box center [199, 62] width 155 height 8
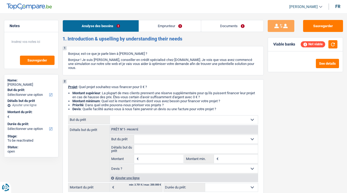
select select "publicEmployee"
select select "netSalary"
select select "mealVouchers"
select select "liveWithParents"
select select "personalLoan"
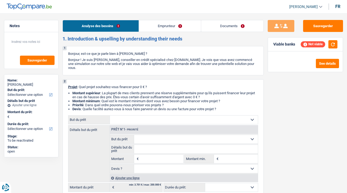
select select "homeFurnishingOrRelocation"
select select "42"
select select "personalLoan"
select select "familyEvent"
select select "60"
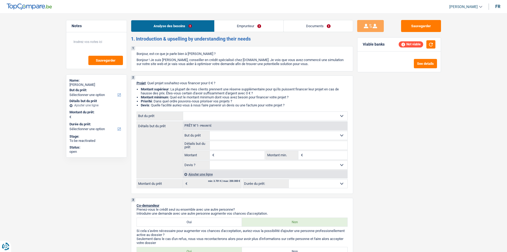
click at [333, 25] on link "Documents" at bounding box center [318, 25] width 69 height 11
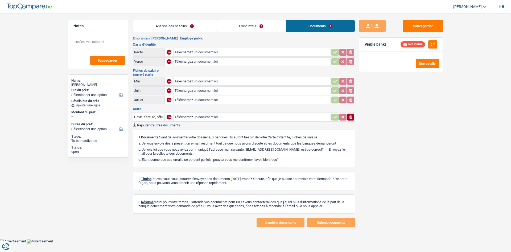
click at [264, 25] on link "Emprunteur" at bounding box center [250, 25] width 69 height 11
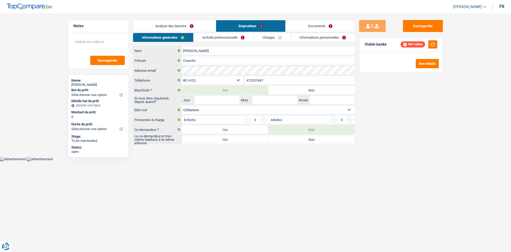
click at [182, 26] on link "Analyse des besoins" at bounding box center [174, 25] width 83 height 11
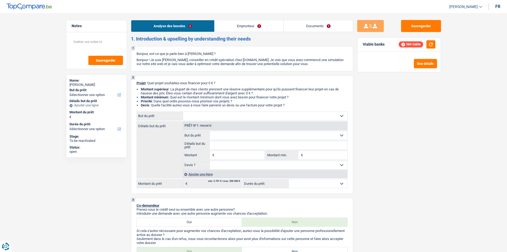
drag, startPoint x: 244, startPoint y: 18, endPoint x: 253, endPoint y: 20, distance: 8.4
click at [250, 22] on link "Emprunteur" at bounding box center [249, 25] width 69 height 11
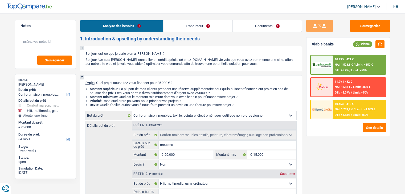
select select "household"
select select "tech"
select select "84"
select select "household"
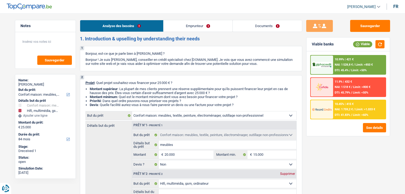
select select "household"
select select "false"
select select "tech"
select select "84"
select select "privateEmployee"
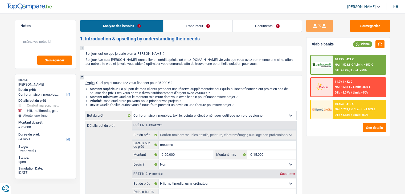
select select "netSalary"
select select "mealVouchers"
select select "rents"
select select "household"
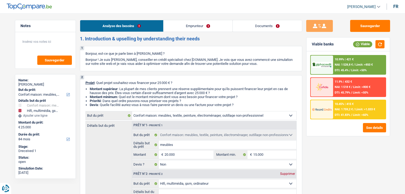
select select "false"
select select "tech"
select select "84"
click at [261, 26] on link "Documents" at bounding box center [267, 25] width 69 height 11
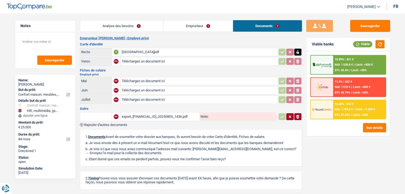
click at [136, 51] on div "BELGIQUE.pdf" at bounding box center [199, 52] width 155 height 8
click at [199, 28] on link "Emprunteur" at bounding box center [197, 25] width 69 height 11
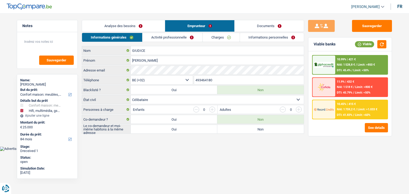
click at [187, 36] on link "Activité professionnelle" at bounding box center [172, 37] width 60 height 9
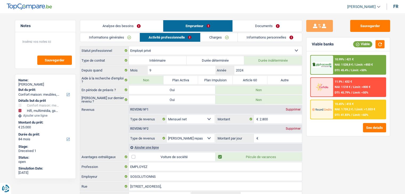
click at [277, 24] on link "Documents" at bounding box center [267, 25] width 69 height 11
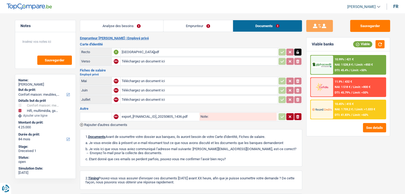
click at [162, 51] on div "BELGIQUE.pdf" at bounding box center [199, 52] width 155 height 8
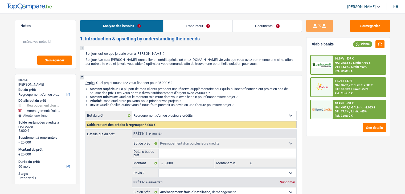
select select "refinancing"
select select "movingOrInstallation"
select select "60"
select select "refinancing"
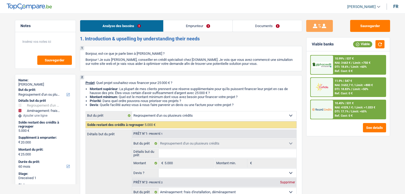
select select "refinancing"
select select "movingOrInstallation"
select select "yes"
select select "60"
select select "privateEmployee"
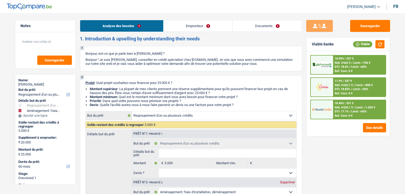
select select "netSalary"
select select "mealVouchers"
select select "rents"
select select "cardOrCredit"
select select "refinancing"
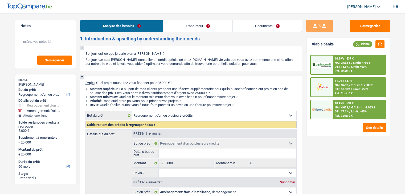
select select "refinancing"
select select "movingOrInstallation"
select select "yes"
select select "60"
click at [279, 23] on link "Documents" at bounding box center [267, 25] width 69 height 11
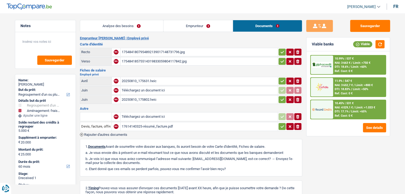
click at [148, 98] on div "20250810_175802.heic" at bounding box center [199, 100] width 155 height 8
click at [177, 54] on div "1754841807954892139017148731796.jpg" at bounding box center [199, 52] width 155 height 8
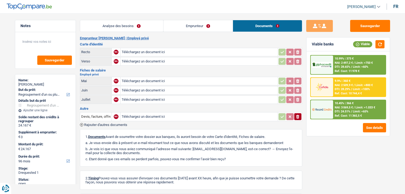
select select "refinancing"
select select "96"
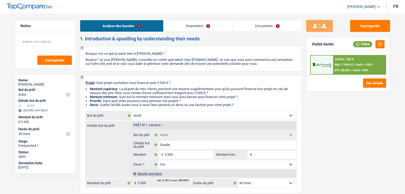
select select "other"
select select "36"
click at [247, 25] on link "Documents" at bounding box center [267, 25] width 69 height 11
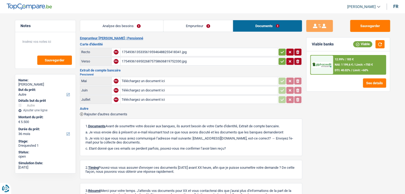
click at [140, 28] on link "Analyse des besoins" at bounding box center [121, 25] width 83 height 11
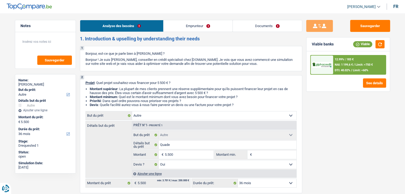
click at [274, 26] on link "Documents" at bounding box center [267, 25] width 69 height 11
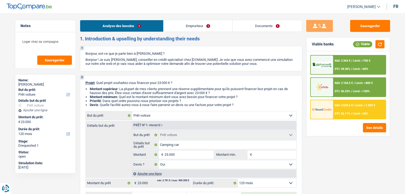
select select "car"
select select "120"
select select "car"
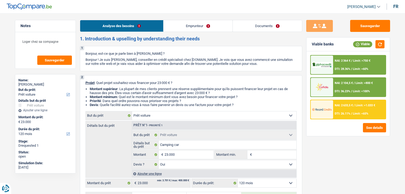
select select "yes"
select select "120"
select select "privateEmployee"
select select "netSalary"
select select "mealVouchers"
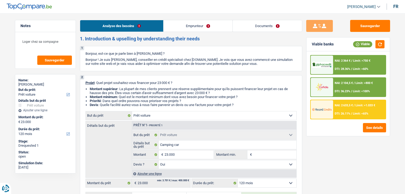
select select "liveWithParents"
select select "carLoan"
select select "48"
select select "car"
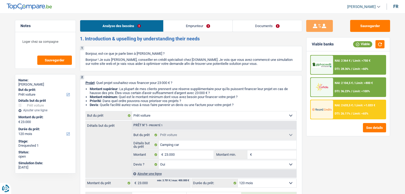
select select "yes"
select select "120"
drag, startPoint x: 273, startPoint y: 15, endPoint x: 268, endPoint y: 22, distance: 8.2
click at [277, 31] on link "Documents" at bounding box center [267, 25] width 69 height 11
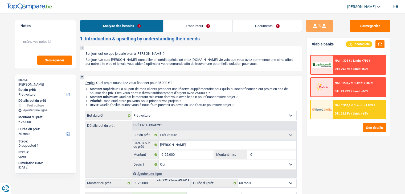
select select "car"
select select "60"
select select "car"
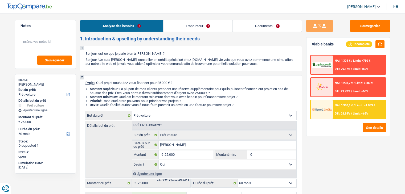
select select "yes"
select select "60"
select select "retired"
select select "pension"
select select "ownerWithoutMortgage"
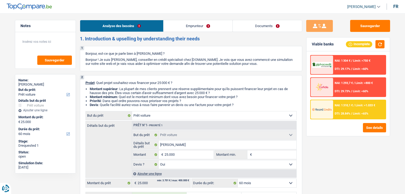
select select "car"
select select "yes"
select select "60"
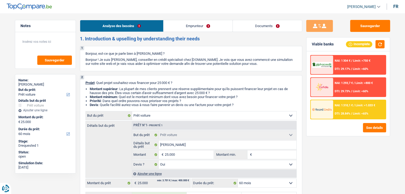
click at [266, 26] on link "Documents" at bounding box center [267, 25] width 69 height 11
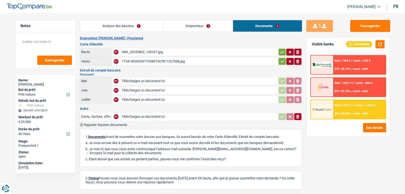
drag, startPoint x: 184, startPoint y: 17, endPoint x: 185, endPoint y: 22, distance: 4.8
click at [184, 19] on main "Notes Sauvegarder Name: [PERSON_NAME] But du prêt: Confort maison: meubles, tex…" at bounding box center [202, 123] width 405 height 231
click at [185, 25] on link "Emprunteur" at bounding box center [197, 25] width 69 height 11
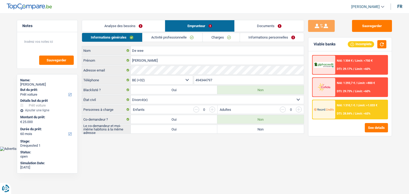
click at [165, 36] on link "Activité professionnelle" at bounding box center [172, 37] width 60 height 9
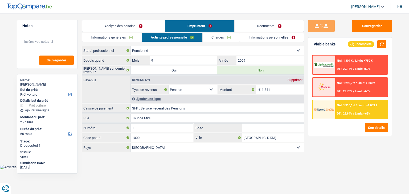
click at [281, 28] on link "Documents" at bounding box center [269, 25] width 69 height 11
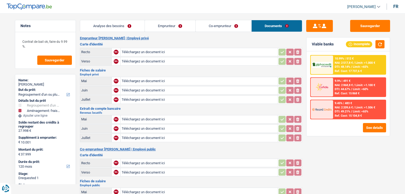
select select "refinancing"
select select "movingOrInstallation"
select select "120"
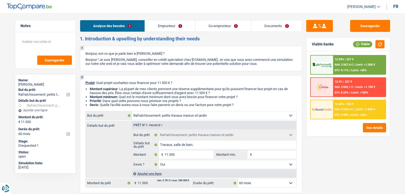
select select "houseOrGarden"
select select "60"
select select "houseOrGarden"
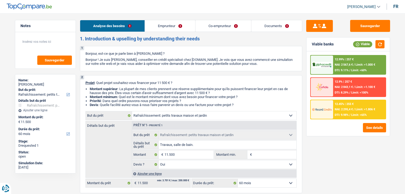
select select "yes"
select select "60"
select select "retired"
select select "housewife"
select select "pension"
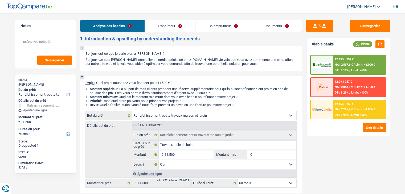
select select "familyAllowances"
select select "ownerWithoutMortgage"
select select "houseOrGarden"
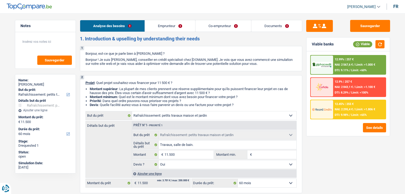
select select "yes"
select select "60"
click at [274, 29] on link "Documents" at bounding box center [276, 25] width 51 height 11
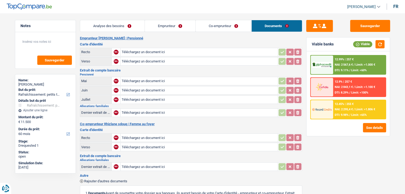
drag, startPoint x: 29, startPoint y: 18, endPoint x: 92, endPoint y: 22, distance: 62.7
select select "houseOrGarden"
select select "60"
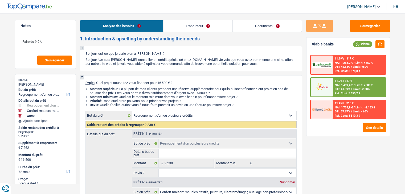
select select "refinancing"
select select "household"
select select "other"
select select "72"
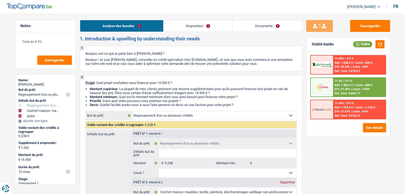
select select "refinancing"
select select "household"
select select "yes"
select select "other"
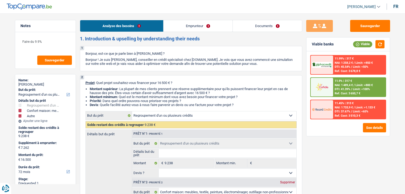
select select "72"
select select "privateEmployee"
select select "familyAllowances"
select select "netSalary"
select select "mealVouchers"
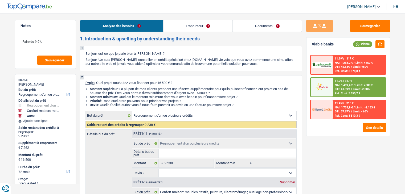
select select "rents"
select select "personalLoan"
select select "homeFurnishingOrRelocation"
select select "60"
select select "refinancing"
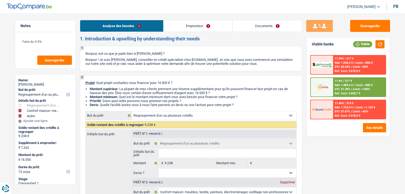
select select "refinancing"
select select "household"
select select "yes"
select select "other"
select select "72"
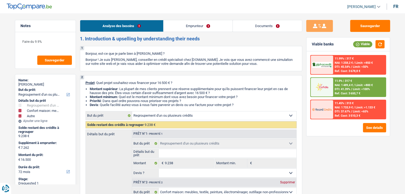
click at [267, 37] on h2 "1. Introduction & upselling by understanding their needs" at bounding box center [191, 39] width 222 height 6
drag, startPoint x: 276, startPoint y: 27, endPoint x: 105, endPoint y: 13, distance: 171.8
click at [276, 27] on link "Documents" at bounding box center [267, 25] width 69 height 11
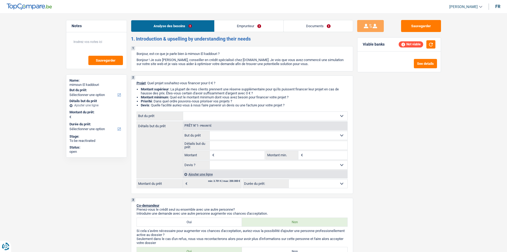
select select "worker"
select select "netSalary"
select select "mealVouchers"
select select "familyAllowances"
select select "rents"
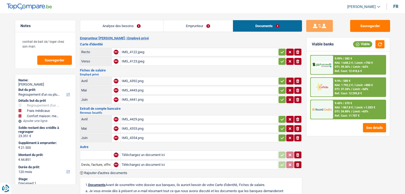
select select "refinancing"
select select "medical"
select select "household"
select select "120"
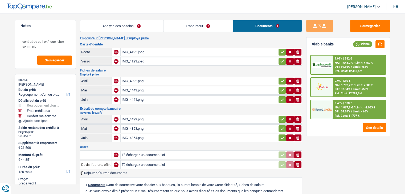
click at [141, 80] on div "IMG_4392.png" at bounding box center [199, 81] width 155 height 8
drag, startPoint x: 134, startPoint y: 125, endPoint x: 137, endPoint y: 125, distance: 2.7
click at [137, 125] on div "IMG_4353.png" at bounding box center [199, 129] width 155 height 8
click at [128, 99] on div "IMG_4441.png" at bounding box center [199, 100] width 155 height 8
click at [140, 87] on div "IMG_4443.png" at bounding box center [199, 91] width 155 height 8
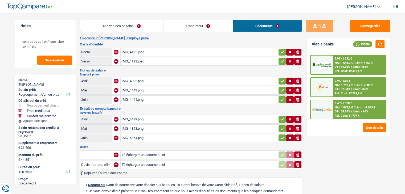
click at [143, 78] on div "IMG_4392.png" at bounding box center [199, 81] width 155 height 8
click at [140, 82] on div "IMG_4392.png" at bounding box center [199, 81] width 155 height 8
click at [136, 89] on div "IMG_4443.png" at bounding box center [199, 91] width 155 height 8
